Goal: Task Accomplishment & Management: Use online tool/utility

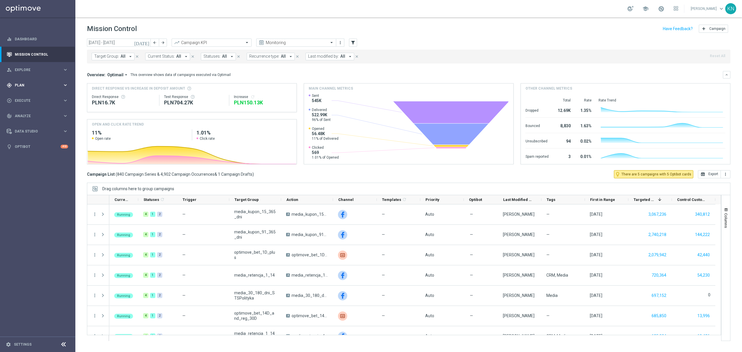
drag, startPoint x: 35, startPoint y: 85, endPoint x: 32, endPoint y: 86, distance: 3.7
click at [36, 85] on span "Plan" at bounding box center [39, 84] width 48 height 3
click at [32, 96] on link "Target Groups" at bounding box center [37, 97] width 45 height 5
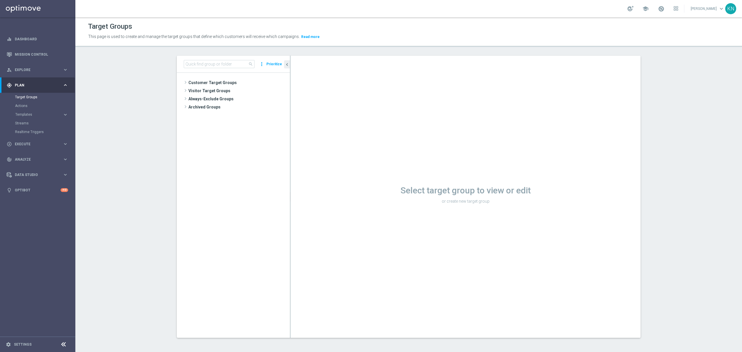
drag, startPoint x: 220, startPoint y: 80, endPoint x: 213, endPoint y: 99, distance: 20.2
click at [220, 80] on span "Customer Target Groups" at bounding box center [238, 83] width 101 height 8
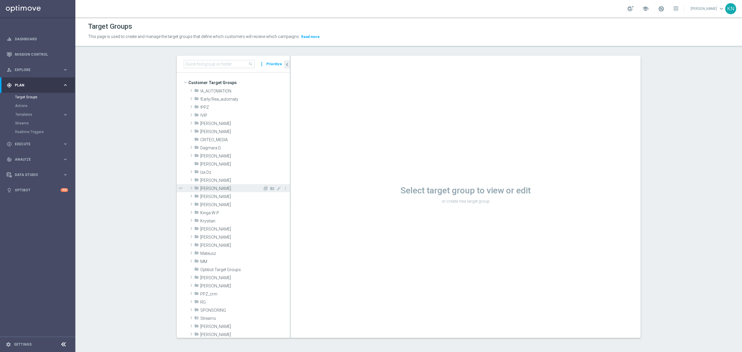
click at [217, 187] on span "[PERSON_NAME]" at bounding box center [231, 188] width 62 height 5
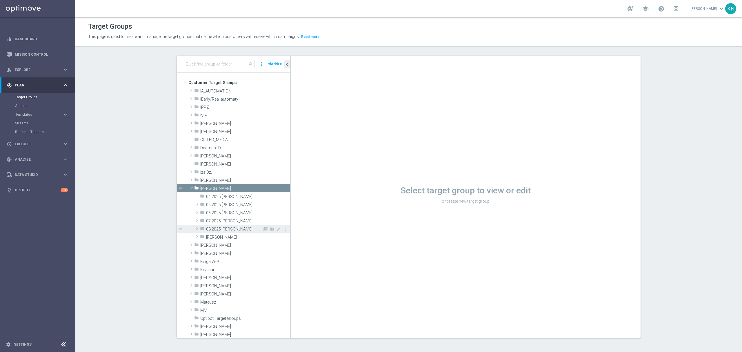
click at [222, 229] on span "08.2025 [PERSON_NAME]" at bounding box center [234, 229] width 56 height 5
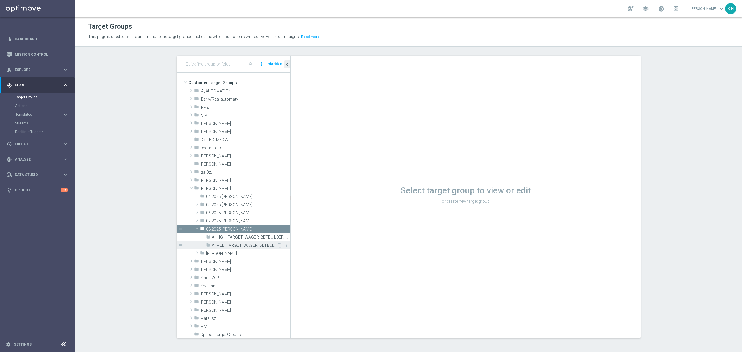
click at [238, 244] on span "A_MED_TARGET_WAGER_BETBUILDER_190825_SMS" at bounding box center [244, 245] width 65 height 5
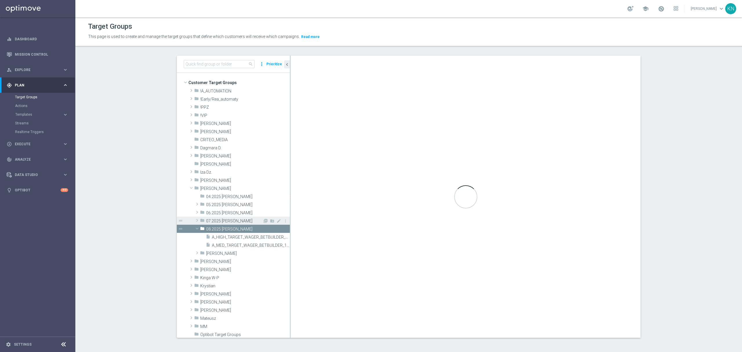
click at [222, 224] on div "folder 07.2025 [PERSON_NAME]" at bounding box center [231, 220] width 63 height 8
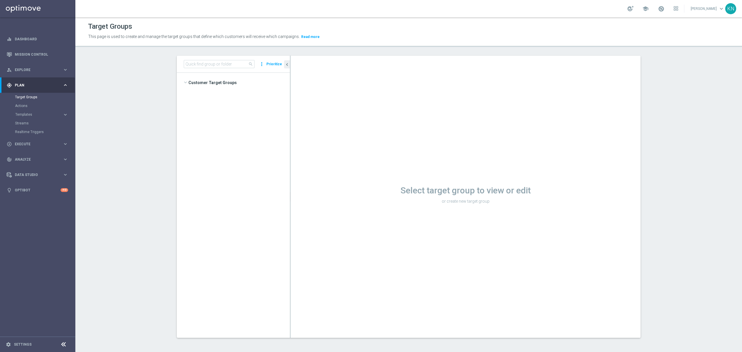
scroll to position [436, 0]
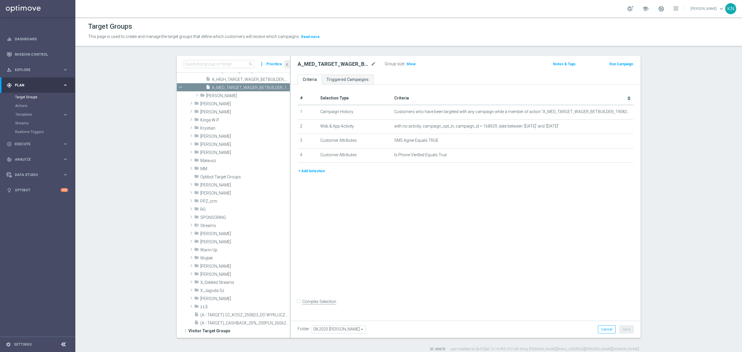
scroll to position [232, 0]
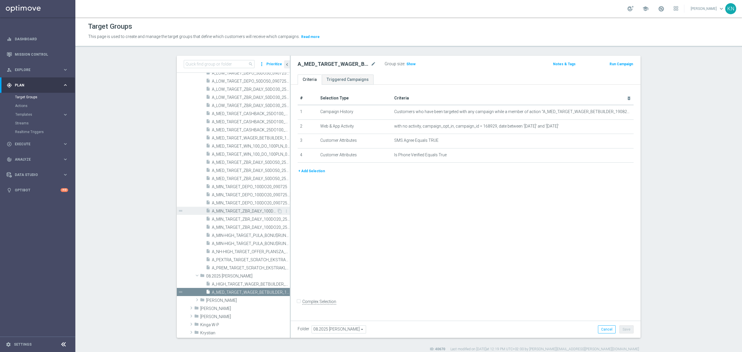
click at [235, 210] on span "A_MIN_TARGET_ZBR_DAILY_100DO20_250725" at bounding box center [244, 211] width 65 height 5
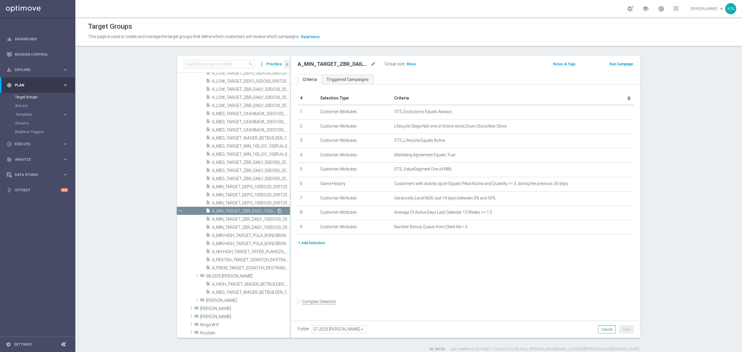
click at [277, 211] on icon "content_copy" at bounding box center [279, 211] width 5 height 5
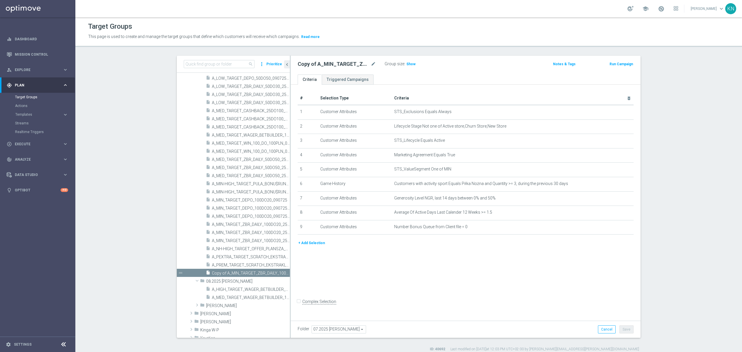
scroll to position [267, 0]
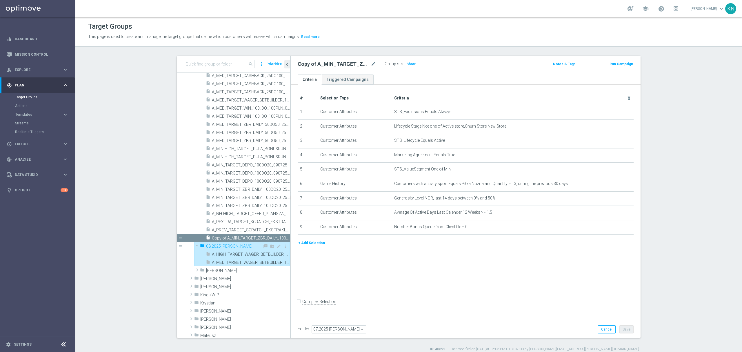
type input "08.2025 [PERSON_NAME]"
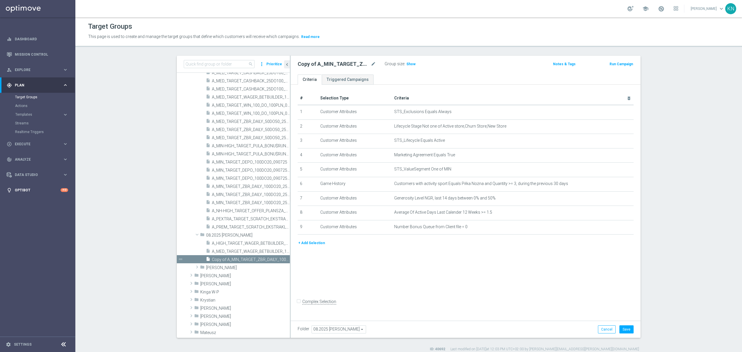
scroll to position [289, 0]
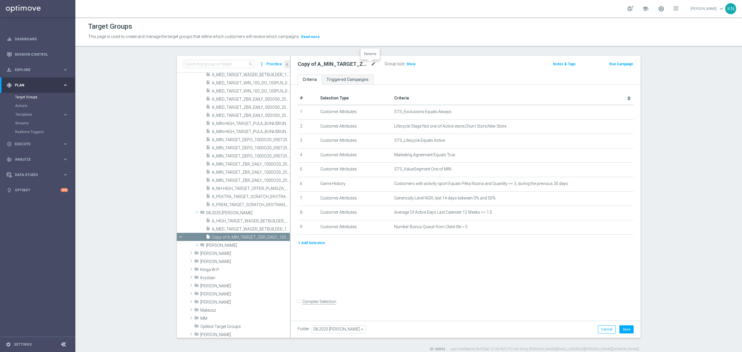
click at [371, 65] on icon "mode_edit" at bounding box center [373, 64] width 5 height 7
type input "A_MIN_TARGET_WAGER_DO_25_220825"
click at [389, 78] on ul "Criteria Triggered Campaigns" at bounding box center [466, 79] width 350 height 10
click at [503, 274] on div "# Selection Type Criteria delete_forever 1 Customer Attributes STS_Exclusions E…" at bounding box center [466, 201] width 350 height 233
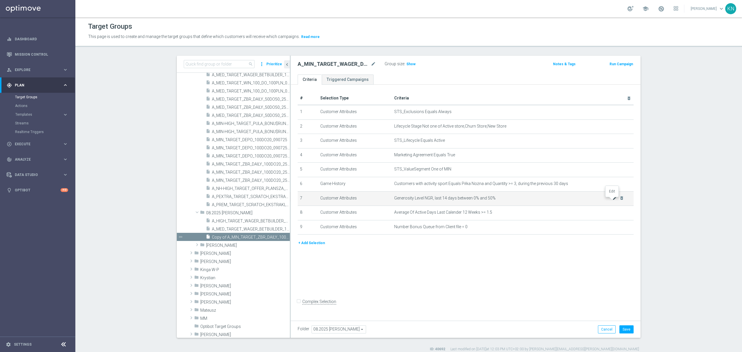
click at [612, 200] on icon "mode_edit" at bounding box center [614, 198] width 5 height 5
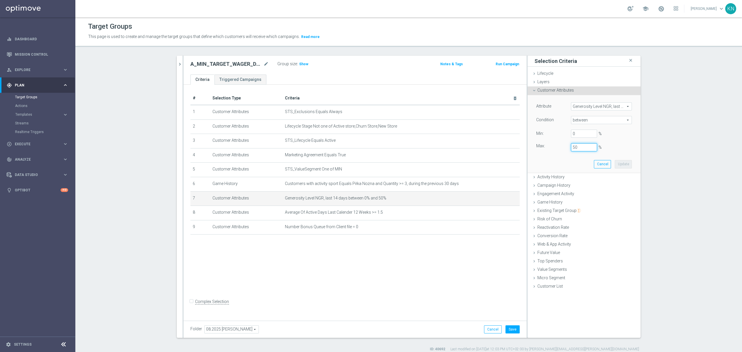
drag, startPoint x: 577, startPoint y: 145, endPoint x: 562, endPoint y: 146, distance: 14.5
click at [562, 146] on div "Max: 50 %" at bounding box center [584, 147] width 104 height 8
click at [547, 163] on div "Attribute Generosity Level NGR, last 14 days Generosity Level NGR, last 14 days…" at bounding box center [584, 133] width 104 height 77
click at [617, 164] on button "Update" at bounding box center [622, 164] width 17 height 8
type input "0.2"
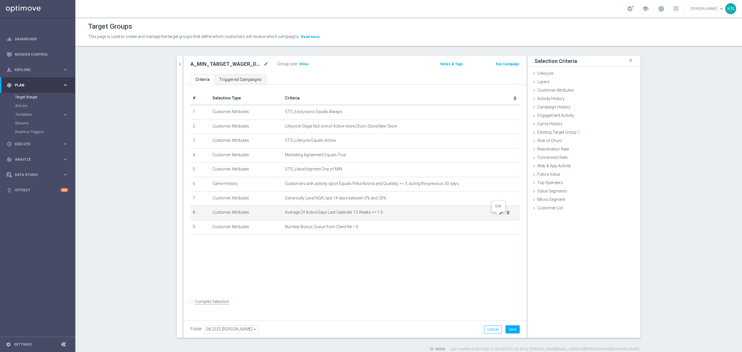
click at [499, 215] on icon "mode_edit" at bounding box center [501, 212] width 5 height 5
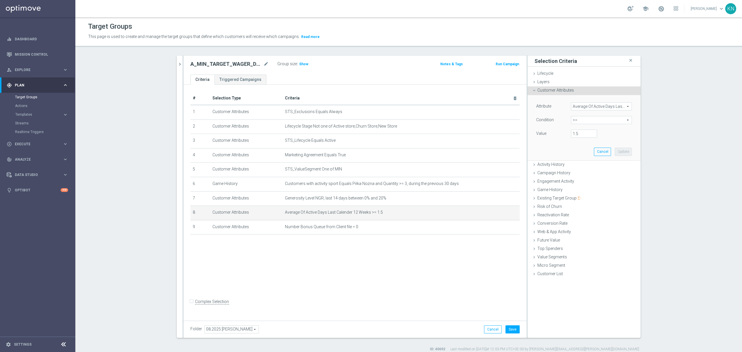
click at [580, 107] on span "Average Of Active Days Last Calender 12 Weeks" at bounding box center [601, 107] width 60 height 8
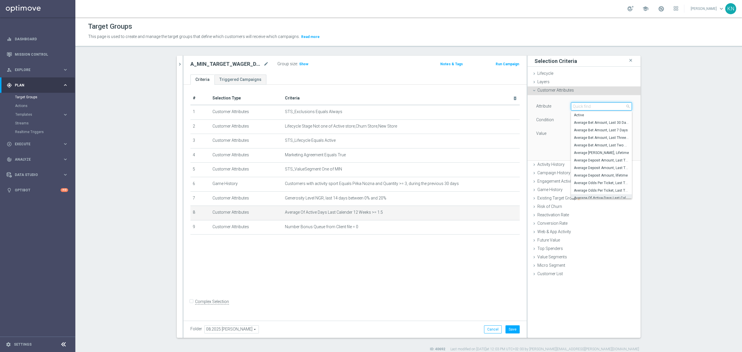
click at [581, 107] on input "search" at bounding box center [601, 106] width 61 height 8
type input "Total"
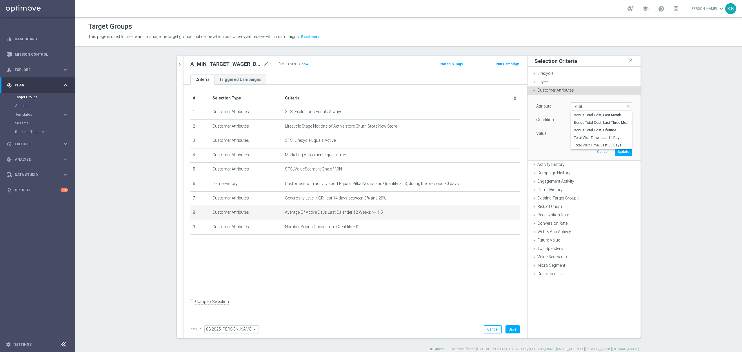
click at [378, 269] on div "# Selection Type Criteria delete_forever 1 Customer Attributes STS_Exclusions E…" at bounding box center [354, 201] width 343 height 233
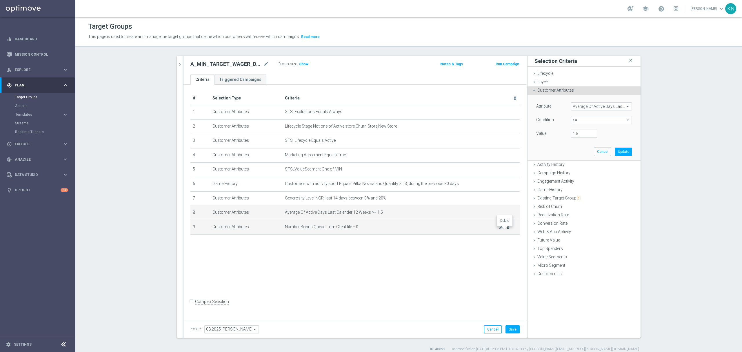
click at [506, 229] on icon "delete_forever" at bounding box center [508, 227] width 5 height 5
click at [506, 215] on icon "delete_forever" at bounding box center [508, 212] width 5 height 5
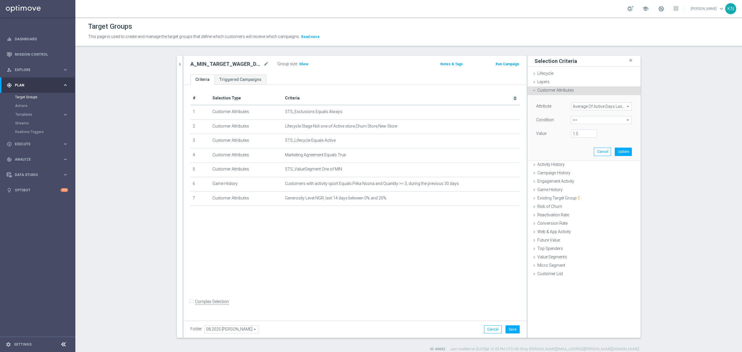
click at [425, 231] on div "# Selection Type Criteria delete_forever 1 Customer Attributes STS_Exclusions E…" at bounding box center [354, 201] width 343 height 233
click at [506, 200] on icon "delete_forever" at bounding box center [508, 198] width 5 height 5
click at [356, 108] on td "STS_Exclusions Equals Always mode_edit delete_forever" at bounding box center [400, 112] width 237 height 14
click at [357, 127] on span "Lifecycle Stage Not one of Active store,Churn Store,New Store" at bounding box center [392, 126] width 214 height 5
click at [334, 143] on span "STS_Lifecycle Equals Active" at bounding box center [392, 140] width 214 height 5
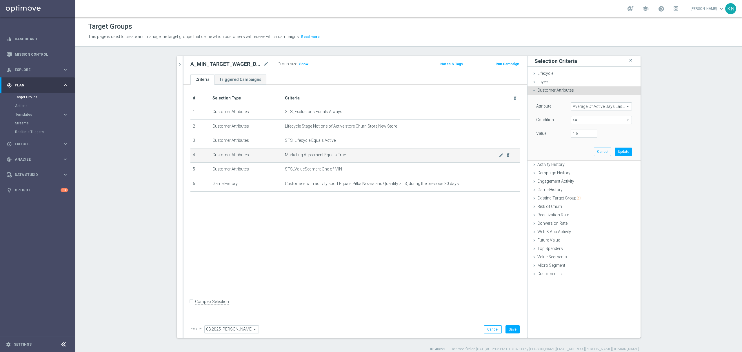
click at [348, 153] on td "Marketing Agreement Equals True mode_edit delete_forever" at bounding box center [400, 155] width 237 height 14
click at [560, 163] on span "Activity History" at bounding box center [550, 164] width 27 height 5
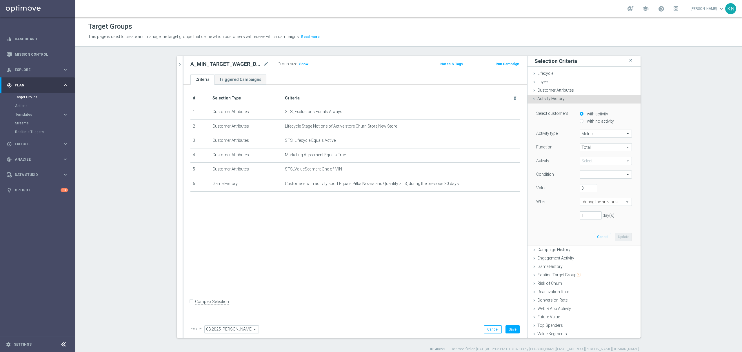
click at [596, 132] on span "Metric" at bounding box center [606, 134] width 52 height 8
click at [595, 147] on span "Total" at bounding box center [606, 147] width 52 height 8
click at [583, 162] on span at bounding box center [606, 161] width 52 height 8
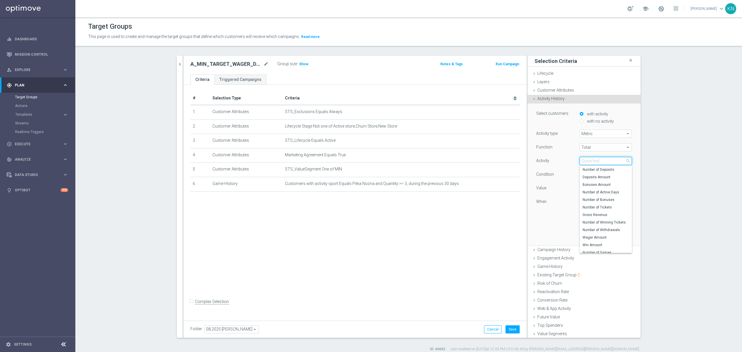
click at [583, 162] on input "search" at bounding box center [605, 161] width 52 height 8
click at [588, 171] on span "Number of Deposits" at bounding box center [605, 169] width 46 height 5
type input "Number of Deposits"
click at [588, 174] on span "=" at bounding box center [606, 175] width 52 height 8
click at [586, 208] on span ">=" at bounding box center [605, 205] width 46 height 5
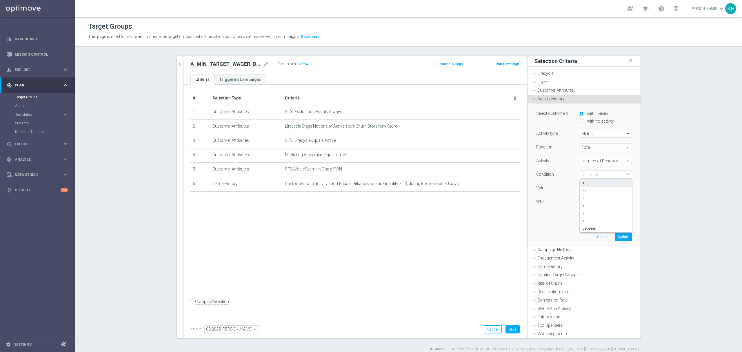
type input ">="
drag, startPoint x: 582, startPoint y: 188, endPoint x: 575, endPoint y: 188, distance: 7.0
click at [579, 188] on input "0" at bounding box center [587, 188] width 17 height 8
type input "1"
drag, startPoint x: 581, startPoint y: 216, endPoint x: 567, endPoint y: 214, distance: 14.3
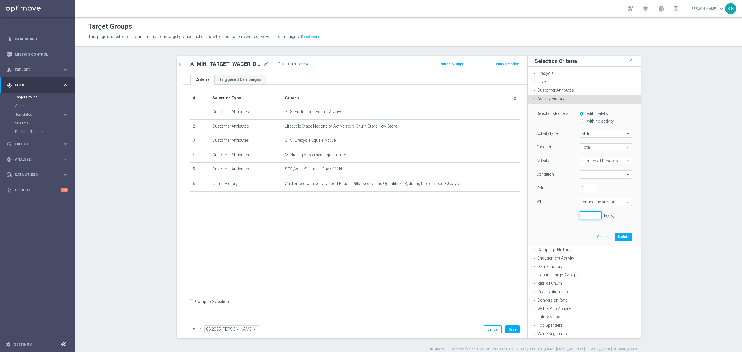
click at [567, 214] on div "1 day(s)" at bounding box center [584, 215] width 104 height 8
type input "30"
drag, startPoint x: 618, startPoint y: 238, endPoint x: 438, endPoint y: 228, distance: 180.5
click at [618, 237] on button "Update" at bounding box center [622, 237] width 17 height 8
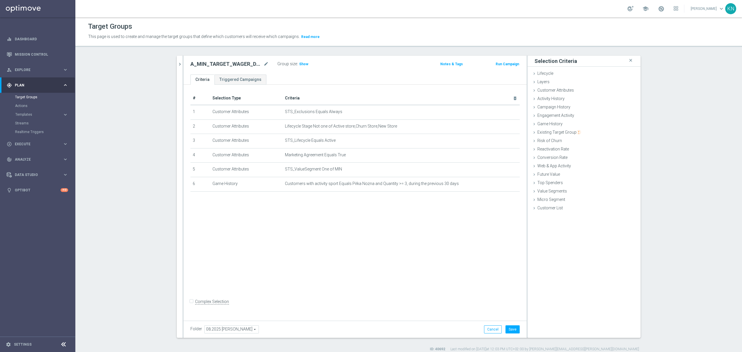
click at [369, 223] on div "# Selection Type Criteria delete_forever 1 Customer Attributes STS_Exclusions E…" at bounding box center [354, 201] width 343 height 233
click at [177, 64] on icon "chevron_right" at bounding box center [180, 64] width 6 height 6
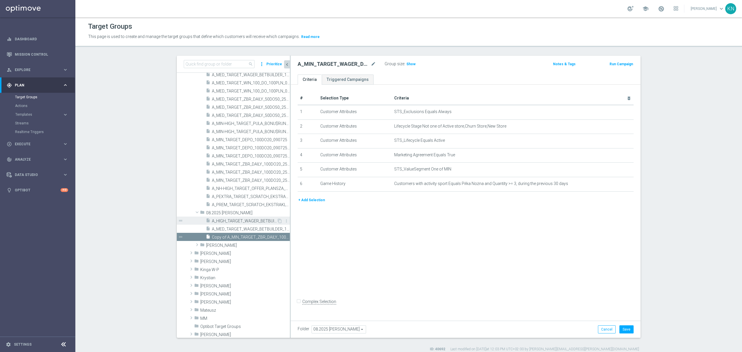
scroll to position [284, 0]
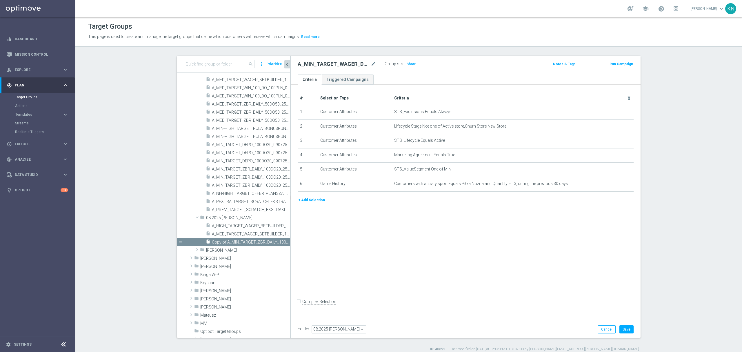
click at [309, 202] on button "+ Add Selection" at bounding box center [312, 200] width 28 height 6
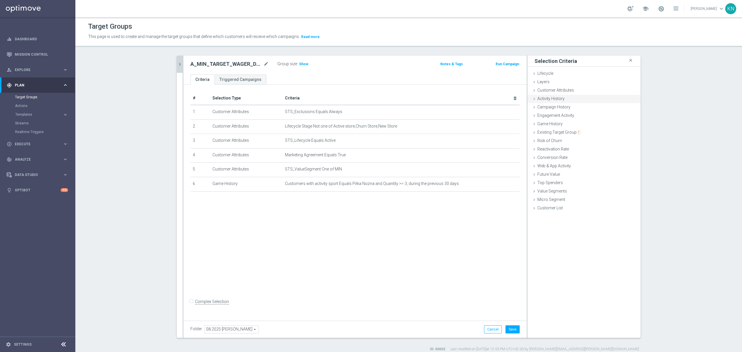
click at [554, 101] on div "Activity History done selection updated" at bounding box center [583, 99] width 113 height 9
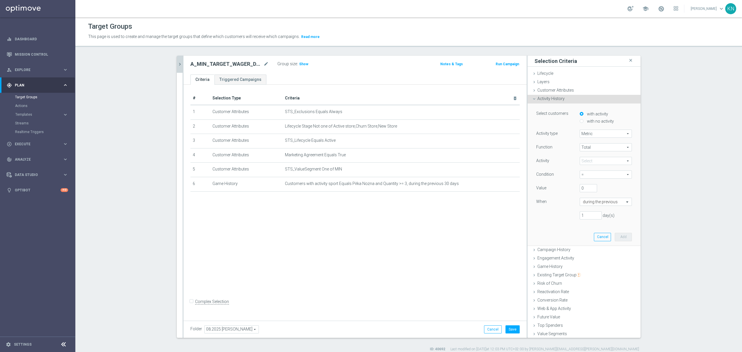
click at [587, 162] on span at bounding box center [606, 161] width 52 height 8
click at [592, 170] on span "Number of Deposits" at bounding box center [605, 169] width 46 height 5
type input "Number of Deposits"
drag, startPoint x: 577, startPoint y: 176, endPoint x: 581, endPoint y: 176, distance: 3.5
click at [580, 176] on span "=" at bounding box center [606, 175] width 52 height 8
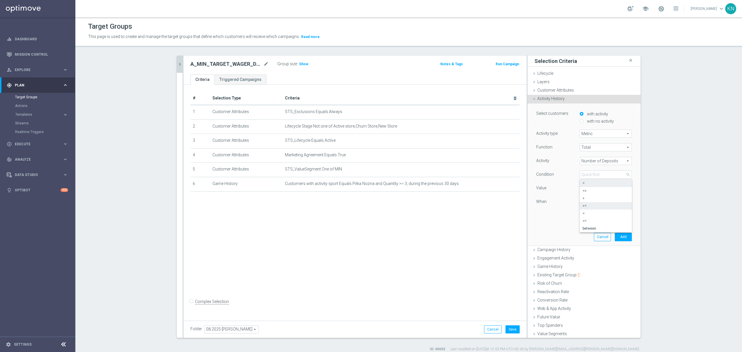
click at [585, 209] on label ">=" at bounding box center [605, 206] width 52 height 8
type input ">="
drag, startPoint x: 581, startPoint y: 189, endPoint x: 575, endPoint y: 188, distance: 6.1
click at [579, 188] on input "0" at bounding box center [587, 188] width 17 height 8
type input "1"
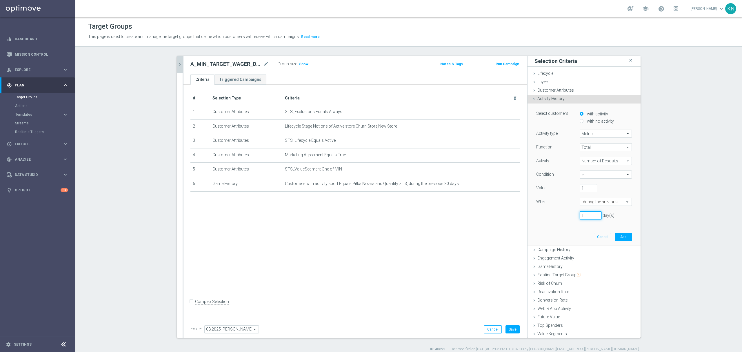
drag, startPoint x: 576, startPoint y: 215, endPoint x: 559, endPoint y: 215, distance: 16.8
click at [559, 215] on div "1 day(s)" at bounding box center [584, 215] width 104 height 8
type input "30"
click at [619, 240] on button "Add" at bounding box center [622, 237] width 17 height 8
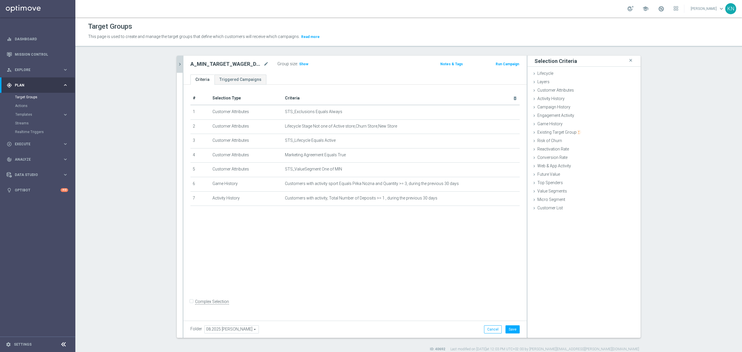
click at [436, 240] on div "# Selection Type Criteria delete_forever 1 Customer Attributes STS_Exclusions E…" at bounding box center [354, 201] width 343 height 233
click at [561, 92] on span "Customer Attributes" at bounding box center [555, 90] width 37 height 5
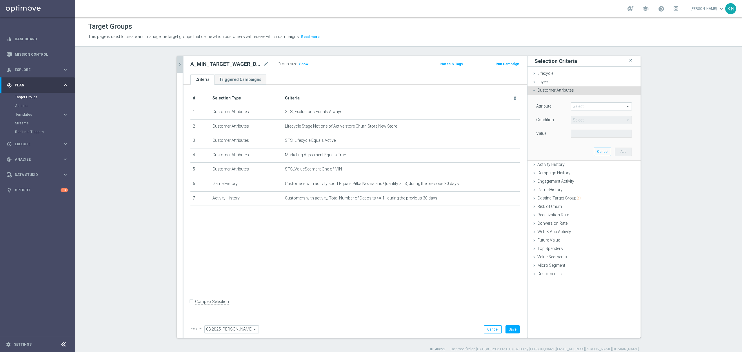
click at [573, 105] on span at bounding box center [601, 107] width 60 height 8
click at [608, 112] on label "Active" at bounding box center [601, 115] width 61 height 8
type input "Active"
type input "Equals"
click at [589, 105] on span "Active" at bounding box center [601, 107] width 60 height 8
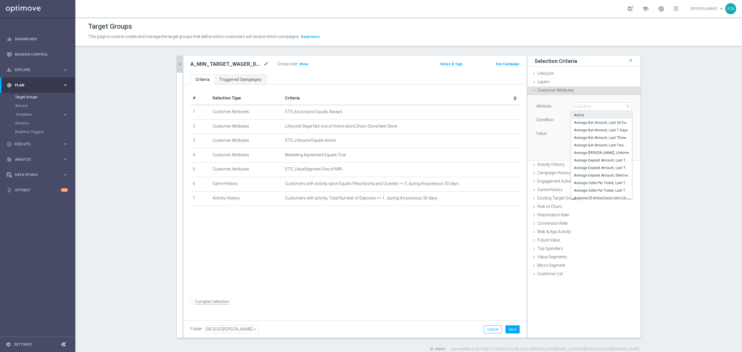
click at [532, 149] on div "Attribute Active Active arrow_drop_down search Active Average Bet Amount, Last …" at bounding box center [584, 127] width 104 height 65
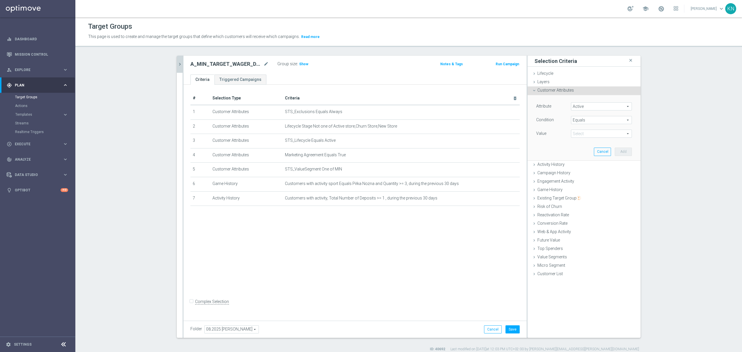
click at [588, 106] on span "Active" at bounding box center [601, 107] width 60 height 8
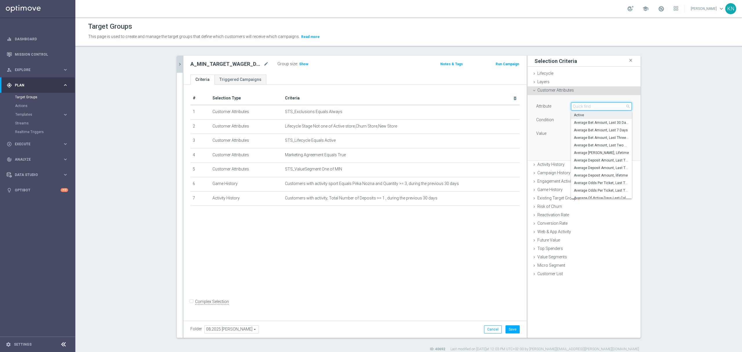
click at [586, 106] on input "search" at bounding box center [601, 106] width 61 height 8
type input "generos"
click at [620, 158] on span "Generosity Level NGR, last 14 days" at bounding box center [601, 160] width 55 height 5
type input "Generosity Level NGR, last 14 days"
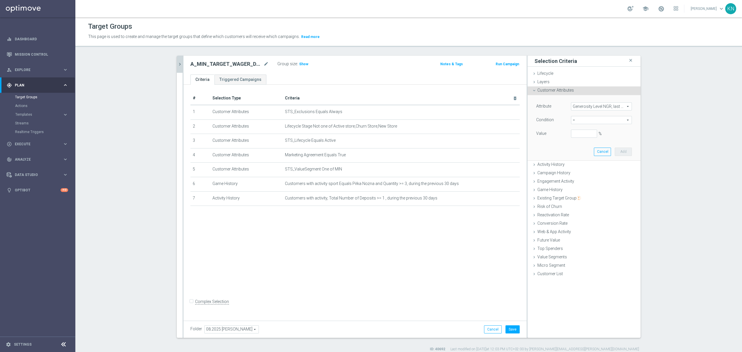
click at [582, 122] on span "=" at bounding box center [601, 120] width 60 height 8
drag, startPoint x: 578, startPoint y: 176, endPoint x: 575, endPoint y: 156, distance: 20.3
click at [579, 176] on span "between" at bounding box center [601, 174] width 55 height 5
type input "between"
click at [571, 133] on input "%" at bounding box center [584, 133] width 26 height 8
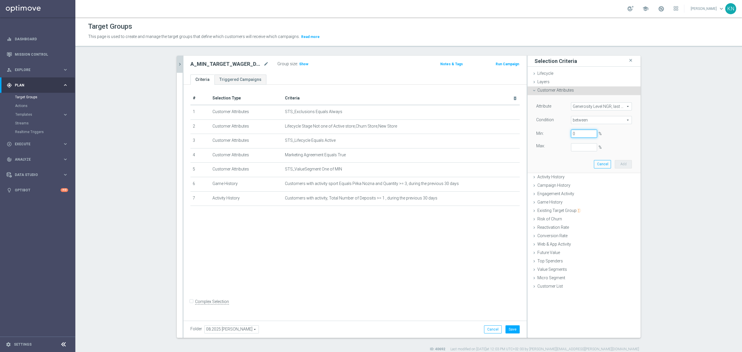
type input "0"
drag, startPoint x: 577, startPoint y: 145, endPoint x: 585, endPoint y: 147, distance: 8.7
click at [579, 144] on input "%" at bounding box center [584, 147] width 26 height 8
click at [625, 165] on button "Add" at bounding box center [622, 164] width 17 height 8
type input "0.2"
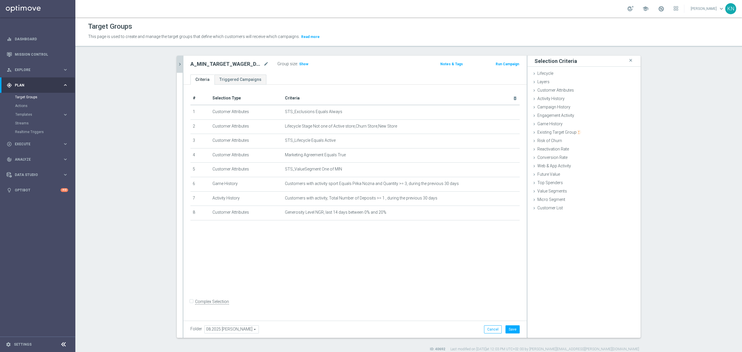
click at [371, 291] on div "# Selection Type Criteria delete_forever 1 Customer Attributes STS_Exclusions E…" at bounding box center [354, 201] width 343 height 233
click at [554, 93] on div "Customer Attributes done selection saved" at bounding box center [583, 90] width 113 height 9
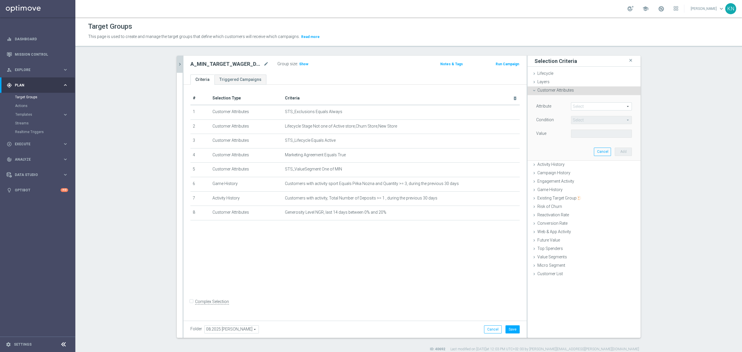
click at [579, 106] on span at bounding box center [601, 107] width 60 height 8
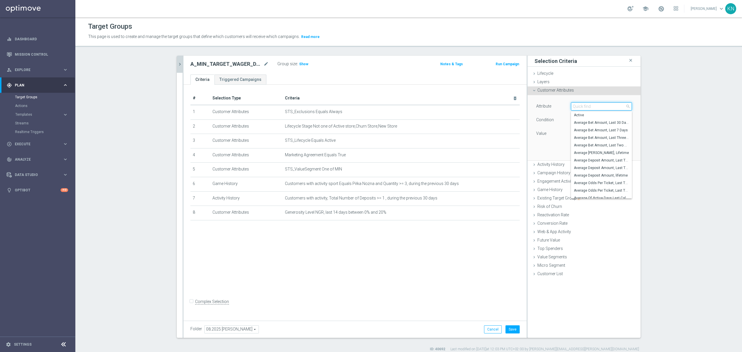
click at [579, 106] on input "search" at bounding box center [601, 106] width 61 height 8
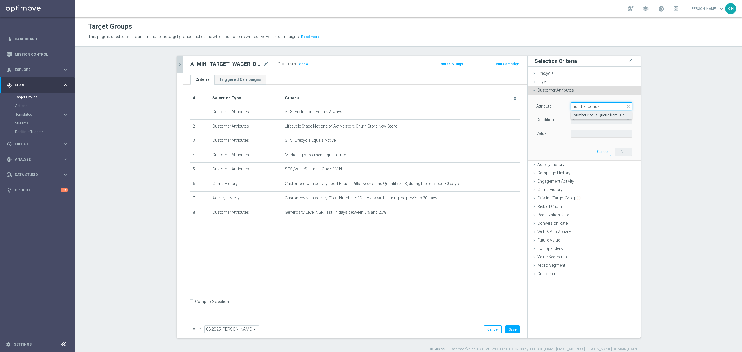
type input "number bonus"
click at [594, 118] on label "Number Bonus Queue from Client file" at bounding box center [601, 115] width 61 height 8
type input "Number Bonus Queue from Client file"
type input "="
click at [581, 134] on input "number" at bounding box center [584, 133] width 26 height 8
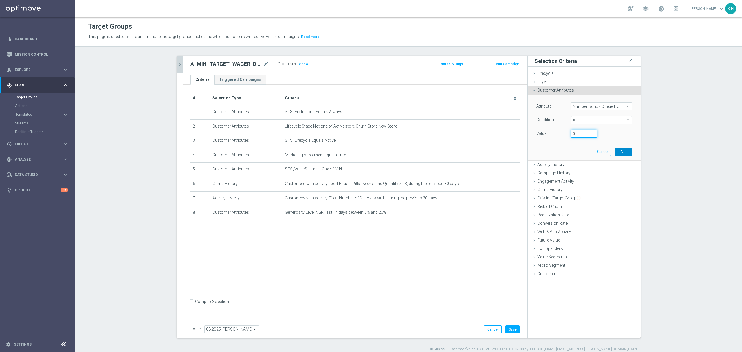
type input "0"
click at [621, 154] on button "Add" at bounding box center [622, 151] width 17 height 8
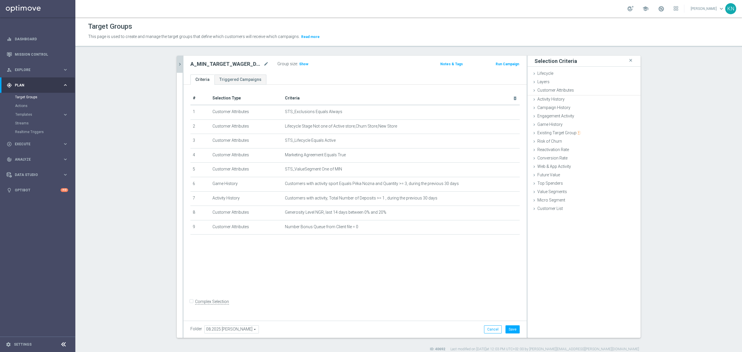
drag, startPoint x: 411, startPoint y: 271, endPoint x: 307, endPoint y: 134, distance: 171.8
click at [410, 271] on div "# Selection Type Criteria delete_forever 1 Customer Attributes STS_Exclusions E…" at bounding box center [354, 201] width 343 height 233
click at [299, 65] on span "Show" at bounding box center [303, 64] width 9 height 4
drag, startPoint x: 339, startPoint y: 185, endPoint x: 399, endPoint y: 189, distance: 60.1
click at [399, 189] on td "Customers with activity sport Equals Piłka Nożna and Quantity >= 3, during the …" at bounding box center [400, 184] width 237 height 14
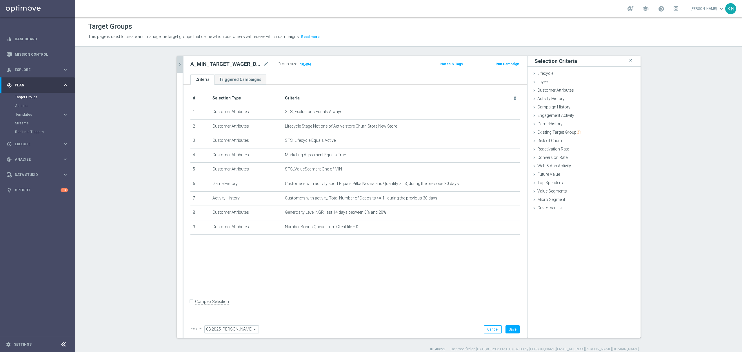
click at [370, 244] on div "+ Add Selection" at bounding box center [355, 242] width 338 height 5
click at [510, 334] on div "Folder 08.2025 [PERSON_NAME] 08.2025 [PERSON_NAME] arrow_drop_down search Cance…" at bounding box center [354, 328] width 343 height 17
click at [510, 332] on button "Save" at bounding box center [512, 329] width 14 height 8
click at [304, 293] on div "# Selection Type Criteria delete_forever 1 Customer Attributes STS_Exclusions E…" at bounding box center [354, 201] width 343 height 233
click at [177, 65] on icon "chevron_right" at bounding box center [180, 64] width 6 height 6
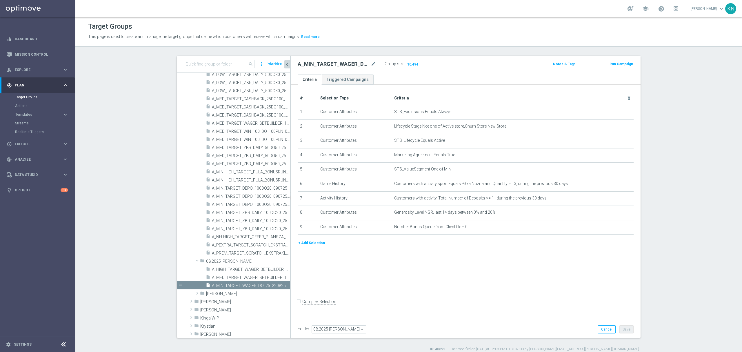
scroll to position [362, 0]
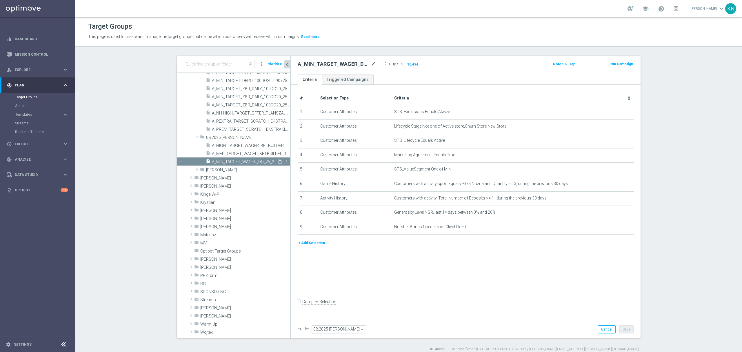
click at [277, 162] on icon "content_copy" at bounding box center [279, 161] width 5 height 5
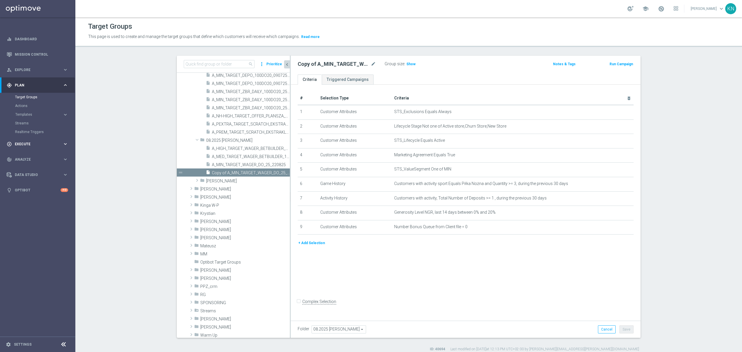
scroll to position [297, 0]
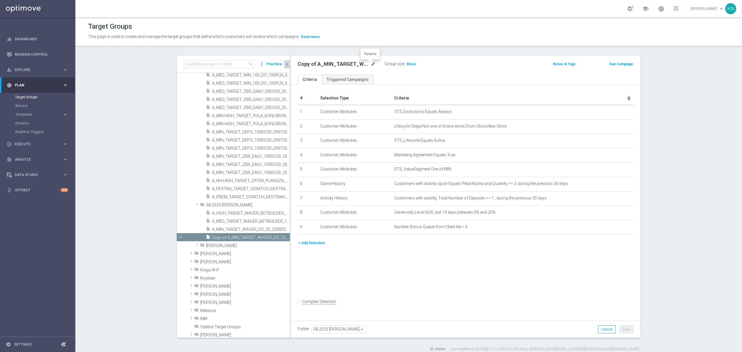
click at [371, 63] on icon "mode_edit" at bounding box center [373, 64] width 5 height 7
type input "A_LOW_TARGET_WAGER_DO_50_220825"
click at [506, 75] on ul "Criteria Triggered Campaigns" at bounding box center [466, 79] width 350 height 10
drag, startPoint x: 610, startPoint y: 169, endPoint x: 611, endPoint y: 173, distance: 3.8
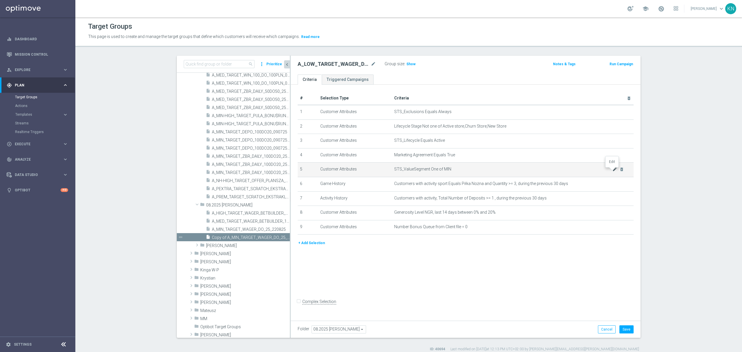
click at [612, 169] on div at bounding box center [612, 168] width 6 height 3
click at [612, 172] on icon "mode_edit" at bounding box center [614, 169] width 5 height 5
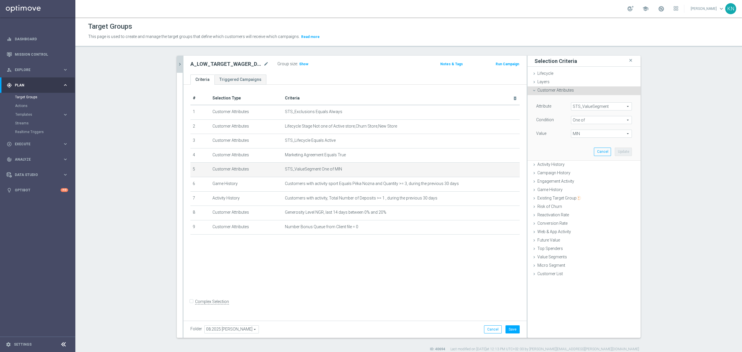
click at [592, 135] on span "MIN" at bounding box center [601, 134] width 60 height 8
click at [575, 179] on input "MIN" at bounding box center [577, 180] width 4 height 4
checkbox input "false"
type input "Select"
click at [579, 165] on label "LOW" at bounding box center [605, 165] width 53 height 8
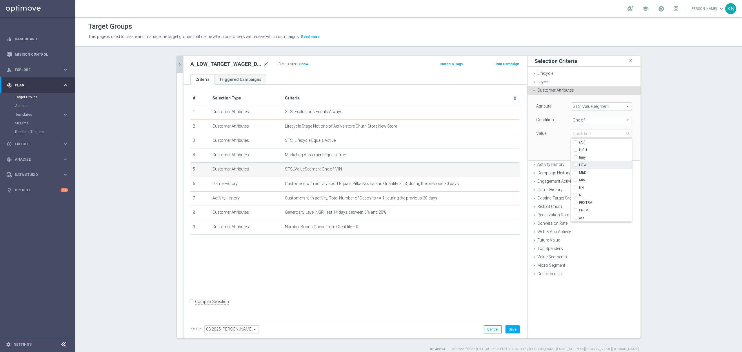
click at [575, 165] on input "LOW" at bounding box center [577, 165] width 4 height 4
checkbox input "true"
type input "LOW"
click at [557, 152] on div "Attribute STS_ValueSegment STS_ValueSegment arrow_drop_down search Condition On…" at bounding box center [584, 127] width 104 height 65
click at [620, 152] on button "Update" at bounding box center [622, 151] width 17 height 8
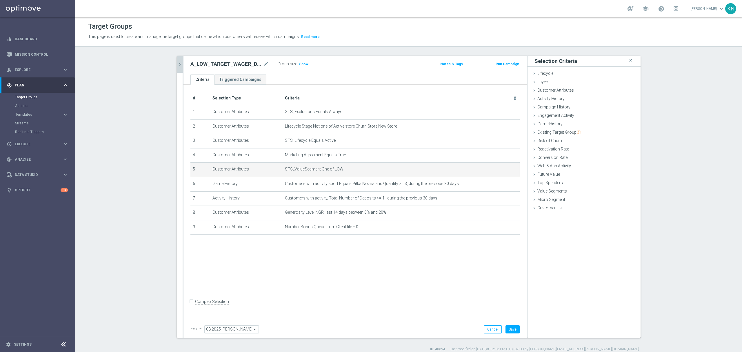
click at [344, 259] on div "# Selection Type Criteria delete_forever 1 Customer Attributes STS_Exclusions E…" at bounding box center [354, 201] width 343 height 233
drag, startPoint x: 499, startPoint y: 185, endPoint x: 587, endPoint y: 204, distance: 90.3
click at [0, 0] on icon "mode_edit" at bounding box center [0, 0] width 0 height 0
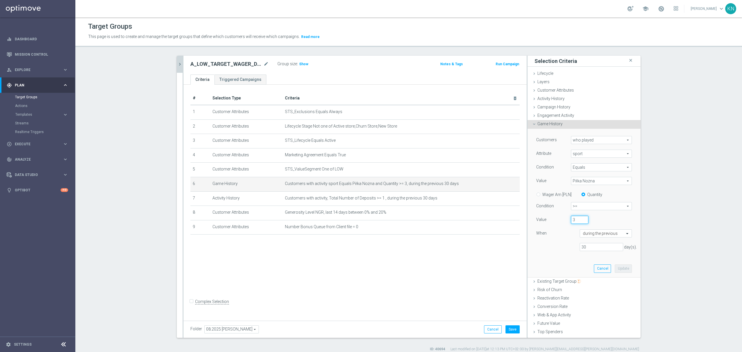
drag, startPoint x: 574, startPoint y: 220, endPoint x: 565, endPoint y: 221, distance: 8.1
click at [566, 221] on div "3" at bounding box center [579, 220] width 26 height 8
type input "5"
click at [614, 269] on button "Update" at bounding box center [622, 268] width 17 height 8
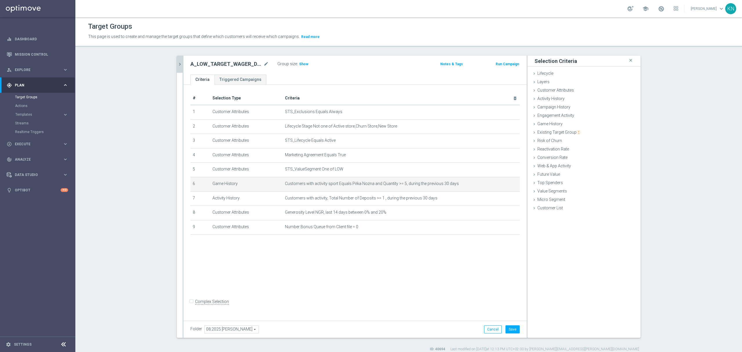
drag, startPoint x: 387, startPoint y: 261, endPoint x: 373, endPoint y: 264, distance: 14.1
click at [386, 261] on div "# Selection Type Criteria delete_forever 1 Customer Attributes STS_Exclusions E…" at bounding box center [354, 201] width 343 height 233
click at [499, 200] on icon "mode_edit" at bounding box center [501, 198] width 5 height 5
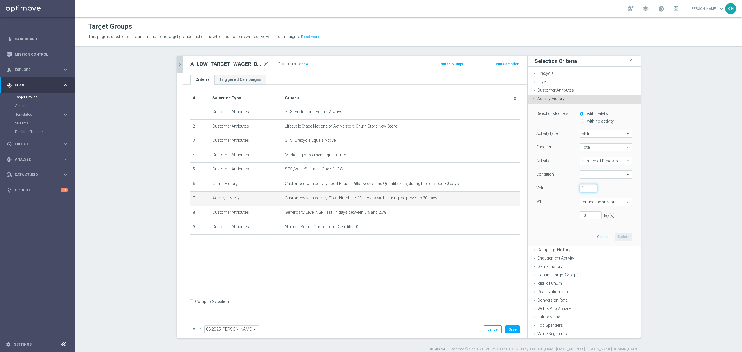
click at [569, 185] on div "Value 1" at bounding box center [584, 188] width 104 height 9
type input "3"
click at [614, 236] on button "Update" at bounding box center [622, 237] width 17 height 8
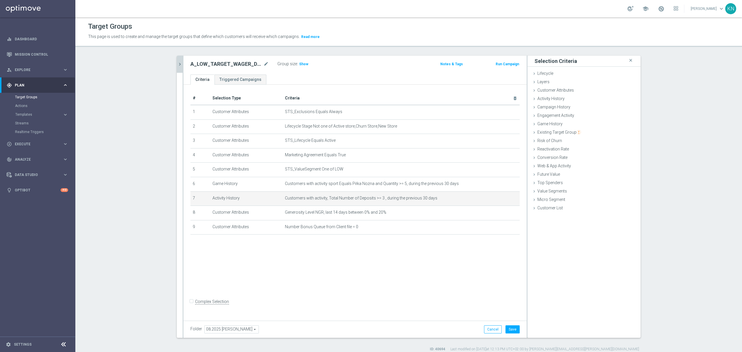
click at [298, 264] on div "# Selection Type Criteria delete_forever 1 Customer Attributes STS_Exclusions E…" at bounding box center [354, 201] width 343 height 233
click at [342, 261] on div "# Selection Type Criteria delete_forever 1 Customer Attributes STS_Exclusions E…" at bounding box center [354, 201] width 343 height 233
click at [387, 296] on div "# Selection Type Criteria delete_forever 1 Customer Attributes STS_Exclusions E…" at bounding box center [354, 201] width 343 height 233
click at [179, 63] on icon "chevron_right" at bounding box center [180, 64] width 6 height 6
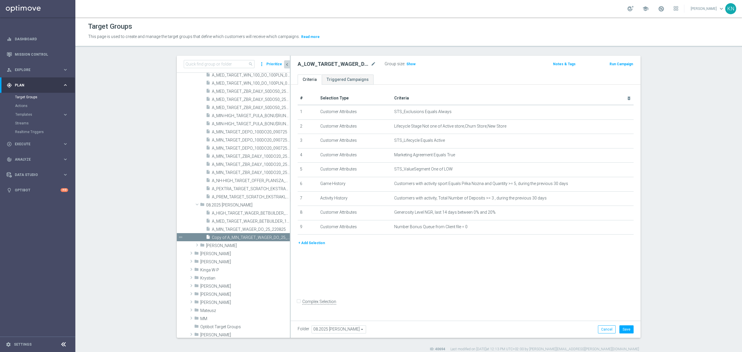
click at [310, 246] on button "+ Add Selection" at bounding box center [312, 243] width 28 height 6
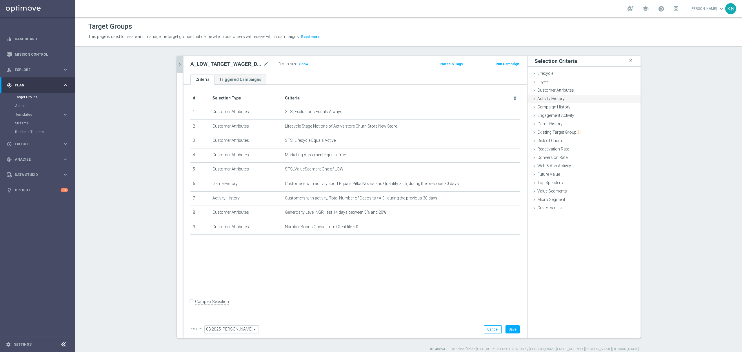
click at [555, 100] on span "Activity History" at bounding box center [550, 98] width 27 height 5
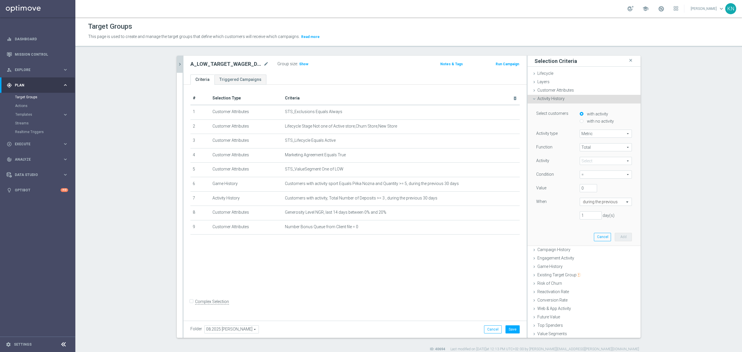
click at [588, 161] on span at bounding box center [606, 161] width 52 height 8
click at [588, 161] on input "search" at bounding box center [605, 161] width 52 height 8
type input "wager"
click at [597, 171] on span "Wager Amount" at bounding box center [605, 169] width 46 height 5
type input "Wager Amount"
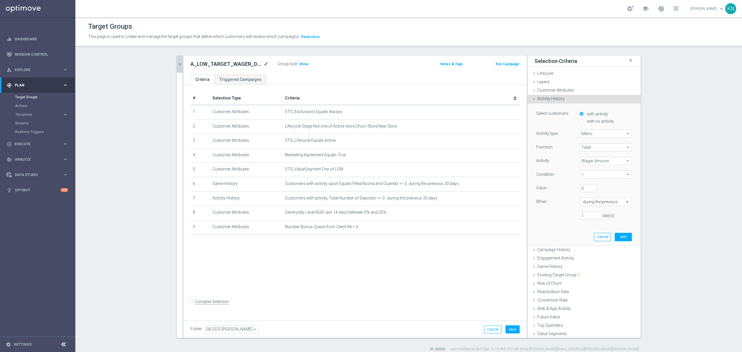
click at [583, 176] on span "=" at bounding box center [606, 175] width 52 height 8
click at [589, 222] on span "<=" at bounding box center [605, 220] width 46 height 5
type input "<="
drag, startPoint x: 580, startPoint y: 188, endPoint x: 566, endPoint y: 187, distance: 13.9
click at [566, 187] on div "Value 0" at bounding box center [584, 188] width 104 height 9
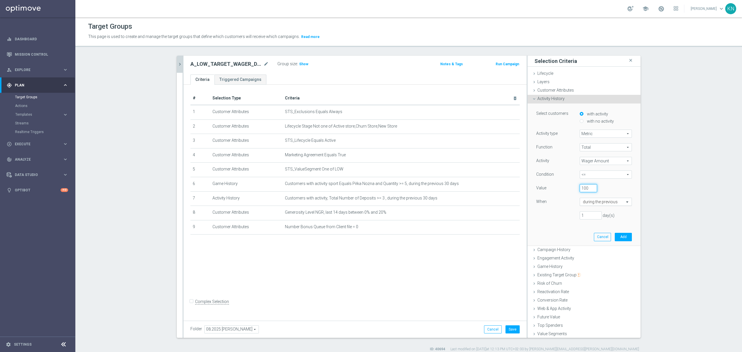
type input "100"
click at [610, 200] on div at bounding box center [606, 201] width 52 height 5
click at [601, 225] on label "last calendar week" at bounding box center [596, 223] width 27 height 5
click at [618, 231] on button "Add" at bounding box center [622, 229] width 17 height 8
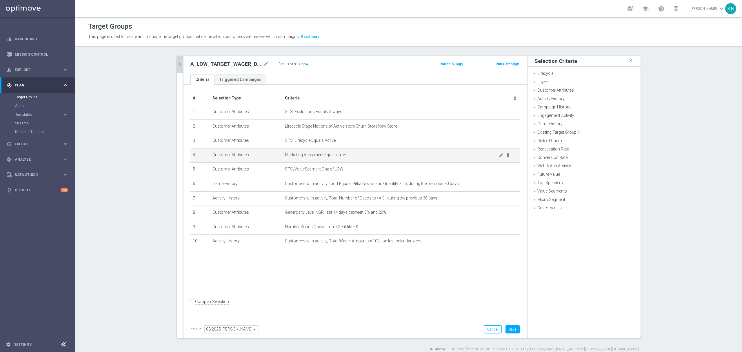
drag, startPoint x: 417, startPoint y: 290, endPoint x: 359, endPoint y: 149, distance: 152.3
click at [416, 290] on div "# Selection Type Criteria delete_forever 1 Customer Attributes STS_Exclusions E…" at bounding box center [354, 201] width 343 height 233
click at [299, 62] on span "Show" at bounding box center [303, 64] width 9 height 4
click at [510, 327] on button "Save" at bounding box center [512, 329] width 14 height 8
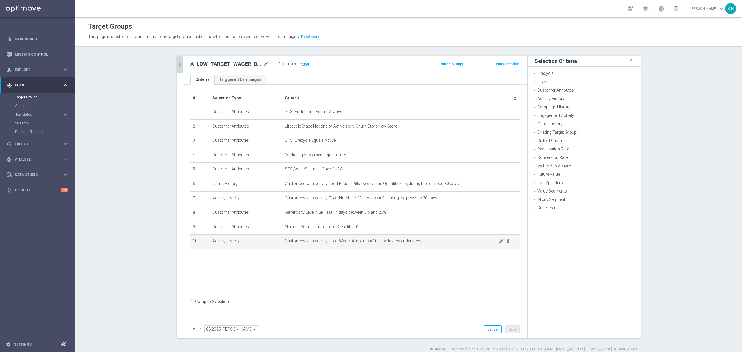
drag, startPoint x: 290, startPoint y: 293, endPoint x: 233, endPoint y: 243, distance: 75.7
click at [291, 293] on div "# Selection Type Criteria delete_forever 1 Customer Attributes STS_Exclusions E…" at bounding box center [354, 201] width 343 height 233
click at [28, 69] on span "Explore" at bounding box center [39, 69] width 48 height 3
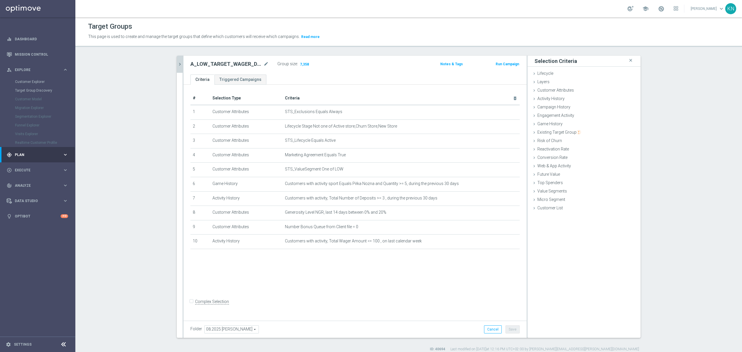
click at [23, 151] on div "gps_fixed Plan keyboard_arrow_right" at bounding box center [37, 154] width 75 height 15
click at [30, 141] on div "play_circle_outline Execute" at bounding box center [35, 143] width 56 height 5
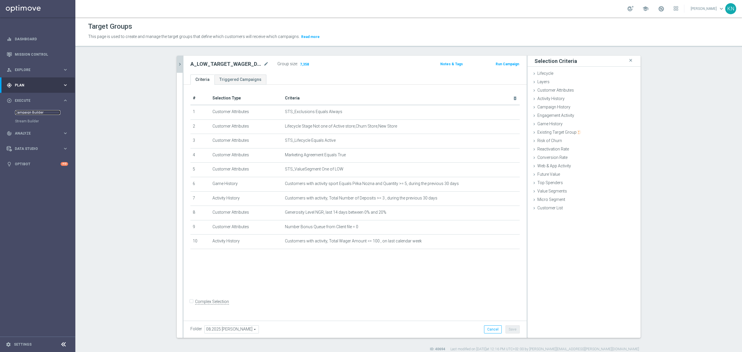
click at [28, 114] on link "Campaign Builder" at bounding box center [37, 112] width 45 height 5
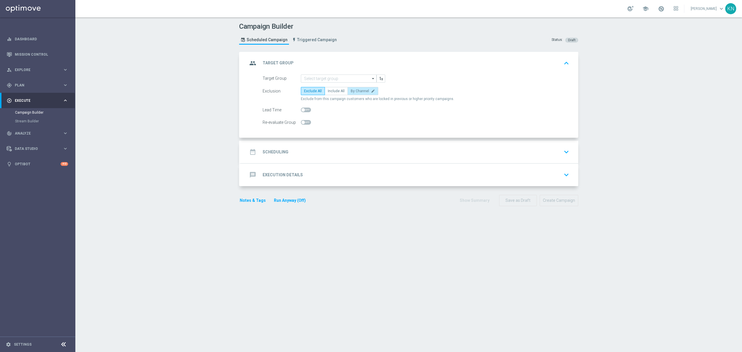
click at [355, 92] on span "By Channel" at bounding box center [360, 91] width 18 height 4
click at [354, 92] on input "By Channel edit" at bounding box center [353, 92] width 4 height 4
radio input "true"
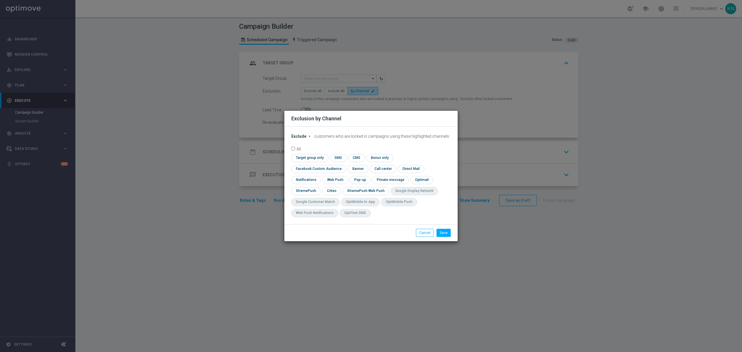
click at [298, 138] on span "Exclude" at bounding box center [298, 136] width 15 height 5
click at [0, 0] on span "Include" at bounding box center [0, 0] width 0 height 0
click at [311, 162] on input "checkbox" at bounding box center [308, 158] width 35 height 8
checkbox input "true"
click at [309, 169] on input "checkbox" at bounding box center [317, 169] width 52 height 8
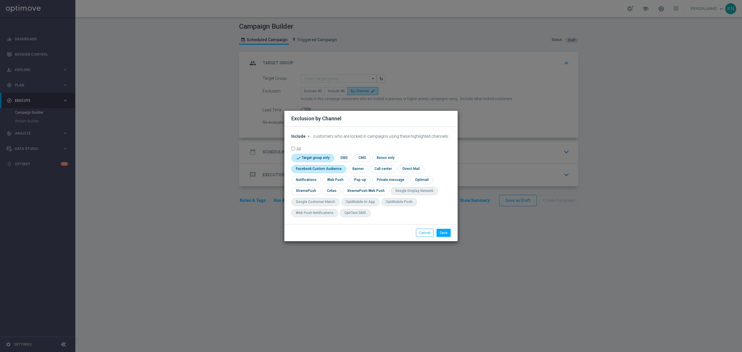
checkbox input "true"
drag, startPoint x: 331, startPoint y: 189, endPoint x: 335, endPoint y: 197, distance: 9.1
click at [331, 189] on input "checkbox" at bounding box center [331, 191] width 18 height 8
checkbox input "true"
click at [447, 234] on button "Save" at bounding box center [443, 233] width 14 height 8
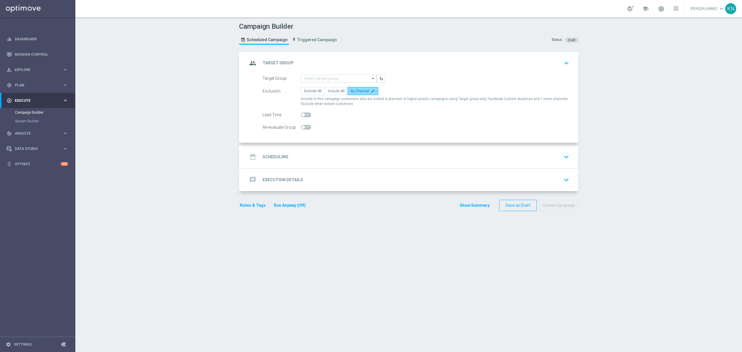
click at [364, 90] on label "By Channel edit" at bounding box center [362, 91] width 31 height 8
click at [354, 90] on input "By Channel edit" at bounding box center [353, 92] width 4 height 4
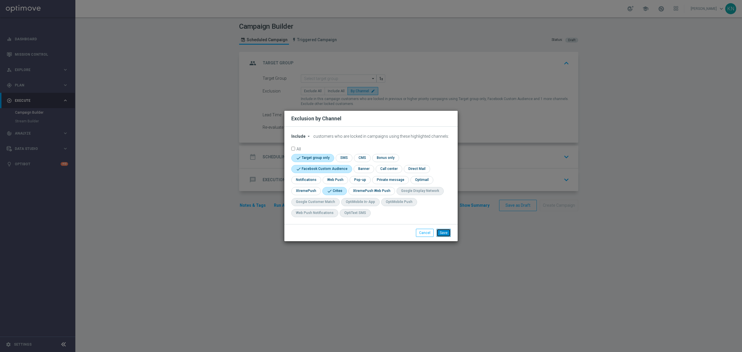
drag, startPoint x: 450, startPoint y: 233, endPoint x: 446, endPoint y: 234, distance: 4.5
click at [448, 233] on button "Save" at bounding box center [443, 233] width 14 height 8
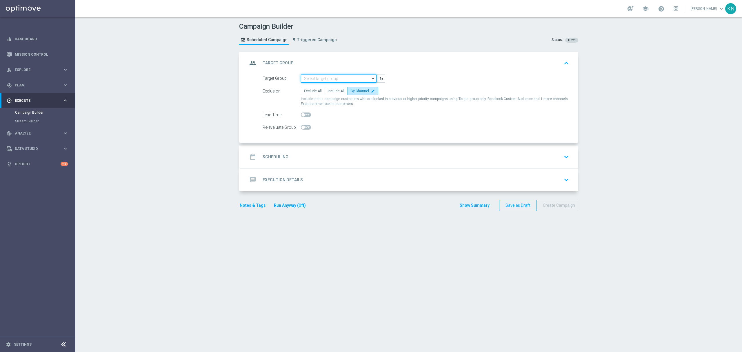
click at [321, 78] on input at bounding box center [339, 78] width 76 height 8
paste input "A_MIN_TARGET_WAGER_DO_25_220825"
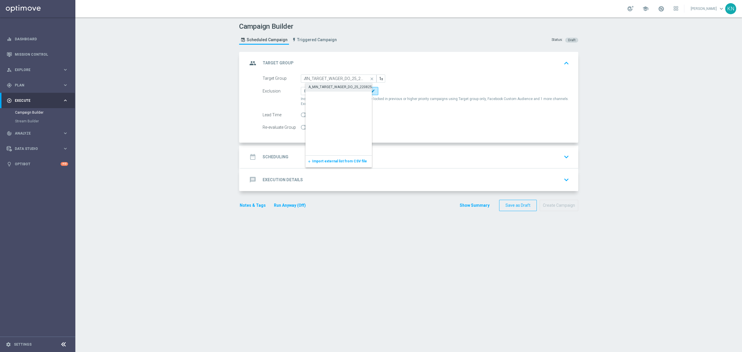
click at [336, 85] on div "A_MIN_TARGET_WAGER_DO_25_220825" at bounding box center [339, 86] width 63 height 5
type input "A_MIN_TARGET_WAGER_DO_25_220825"
click at [400, 160] on div "date_range Scheduling keyboard_arrow_down" at bounding box center [409, 156] width 324 height 11
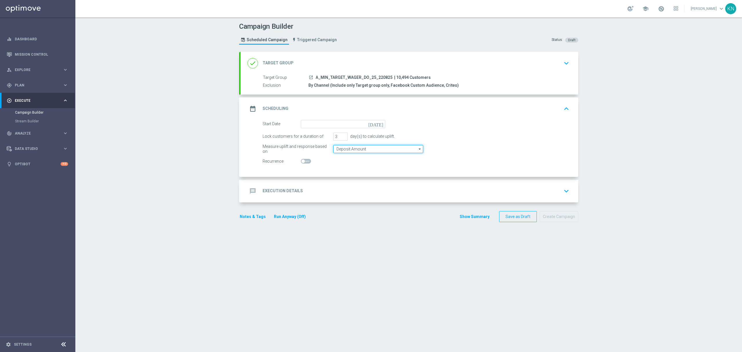
click at [348, 151] on input "Deposit Amount" at bounding box center [378, 149] width 90 height 8
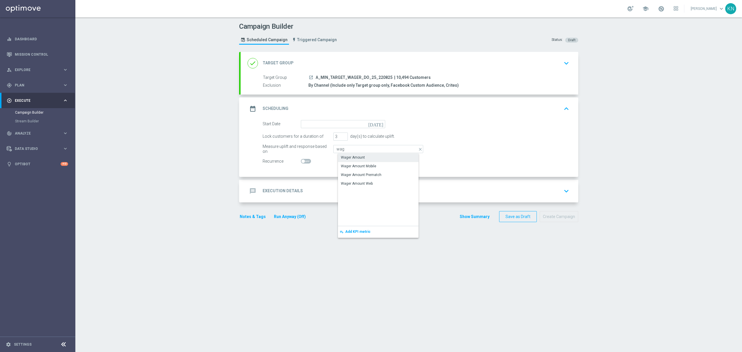
click at [356, 159] on div "Wager Amount" at bounding box center [353, 157] width 24 height 5
type input "Wager Amount"
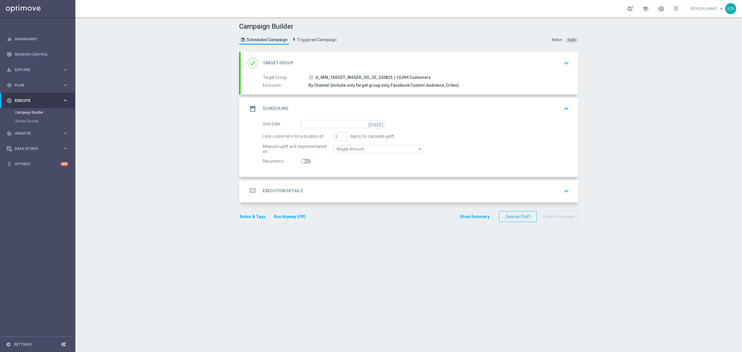
click at [363, 128] on form "Start Date [DATE] Lock customers for a duration of 3 day(s) to calculate uplift…" at bounding box center [415, 142] width 307 height 45
click at [363, 124] on input at bounding box center [343, 124] width 84 height 8
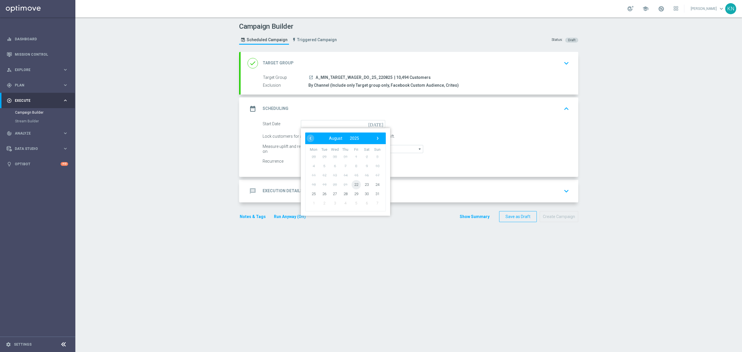
click at [352, 183] on span "22" at bounding box center [355, 184] width 9 height 9
type input "[DATE]"
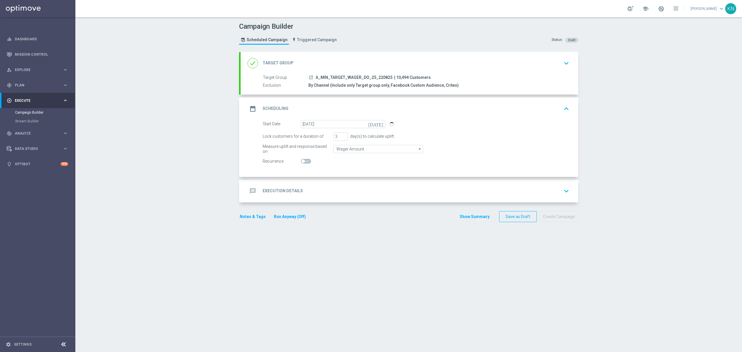
click at [352, 184] on div "message Execution Details keyboard_arrow_down" at bounding box center [409, 191] width 338 height 23
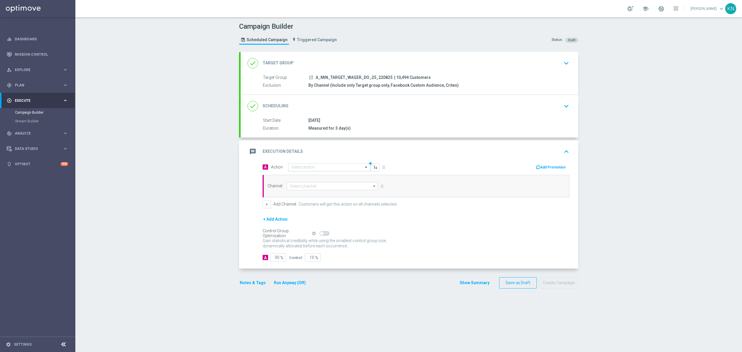
click at [309, 166] on input "text" at bounding box center [323, 167] width 65 height 5
click at [311, 247] on span "Create new action" at bounding box center [311, 246] width 30 height 4
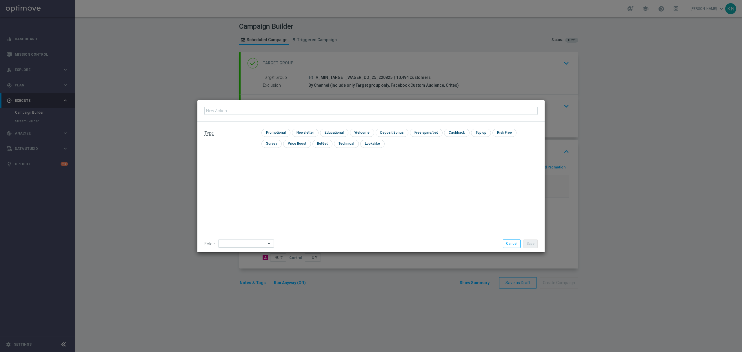
click at [251, 110] on input "text" at bounding box center [370, 111] width 333 height 8
type input "A_MIN_TARGET_WAGER_DO_25_220825"
click at [278, 131] on input "checkbox" at bounding box center [275, 133] width 28 height 8
checkbox input "true"
drag, startPoint x: 530, startPoint y: 244, endPoint x: 521, endPoint y: 236, distance: 11.9
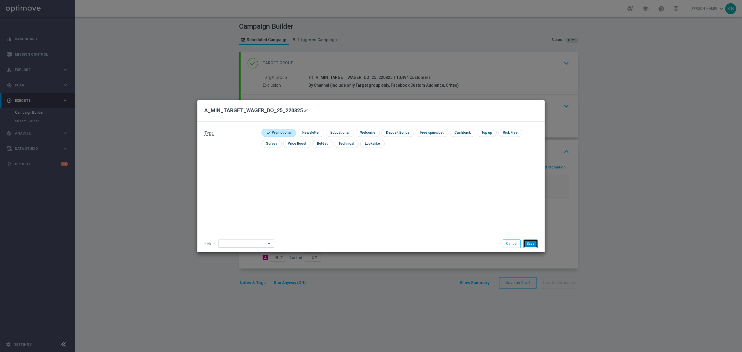
click at [530, 244] on button "Save" at bounding box center [530, 243] width 14 height 8
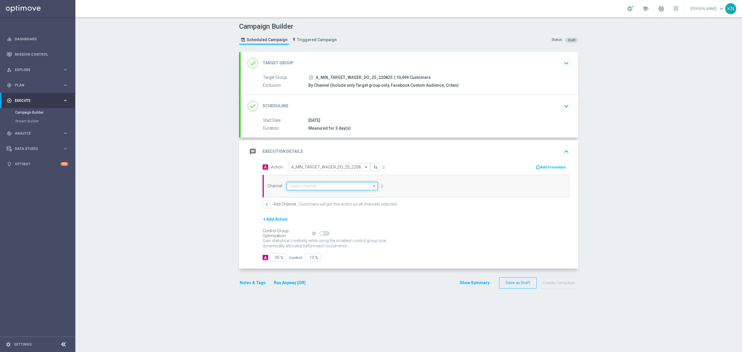
click at [299, 184] on input at bounding box center [332, 186] width 91 height 8
click at [312, 195] on div "Private message" at bounding box center [307, 194] width 27 height 5
type input "Private message"
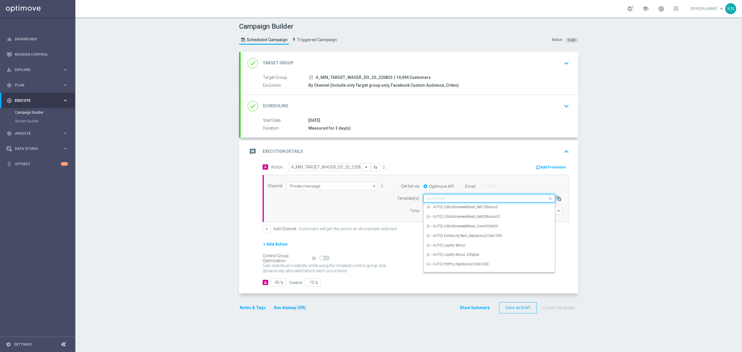
click at [445, 199] on input "text" at bounding box center [483, 198] width 114 height 5
paste input "A_MIN_TARGET_WAGER_DO_25_220825"
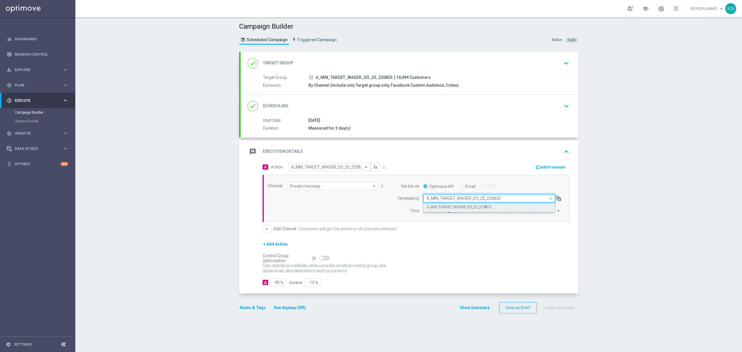
click at [453, 209] on label "A_MIN_TARGET_WAGER_DO_25_220825" at bounding box center [458, 207] width 65 height 5
type input "A_MIN_TARGET_WAGER_DO_25_220825"
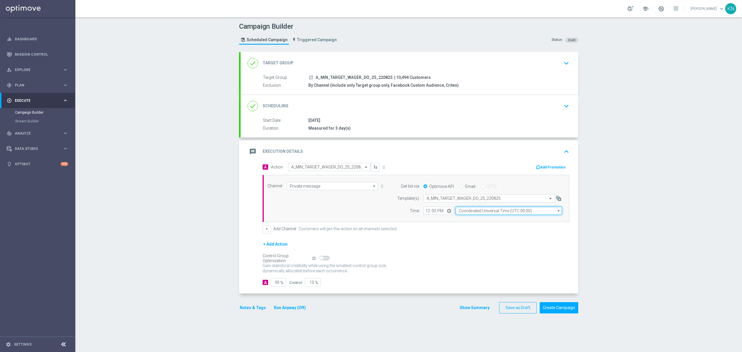
click at [480, 211] on input "Coordinated Universal Time (UTC 00:00)" at bounding box center [508, 211] width 106 height 8
click at [472, 219] on div "Central European Time ([GEOGRAPHIC_DATA]) (UTC +02:00)" at bounding box center [510, 218] width 95 height 5
type input "Central European Time ([GEOGRAPHIC_DATA]) (UTC +02:00)"
click at [431, 209] on input "12:00" at bounding box center [438, 211] width 30 height 8
click at [424, 210] on input "12:00" at bounding box center [438, 211] width 30 height 8
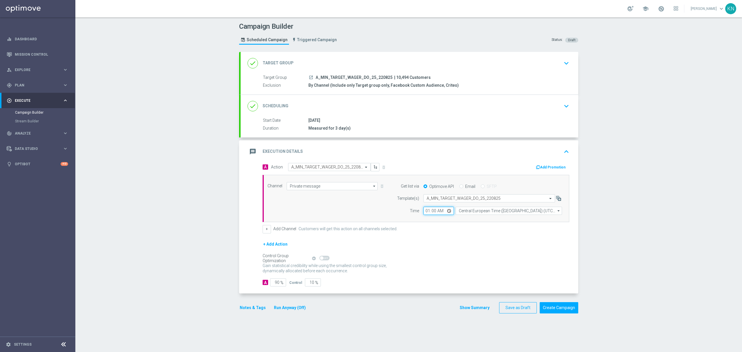
type input "15:00"
click at [439, 225] on div "A Action Select action A_MIN_TARGET_WAGER_DO_25_220825 delete_forever Add Promo…" at bounding box center [415, 198] width 315 height 70
click at [494, 109] on div "done Scheduling keyboard_arrow_down" at bounding box center [409, 106] width 324 height 11
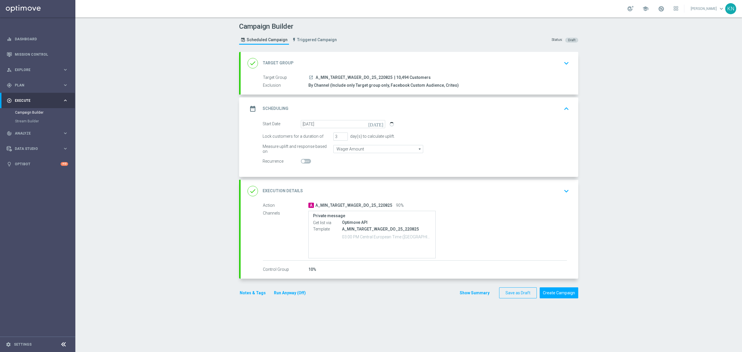
click at [529, 198] on div "done Execution Details keyboard_arrow_down" at bounding box center [409, 191] width 338 height 23
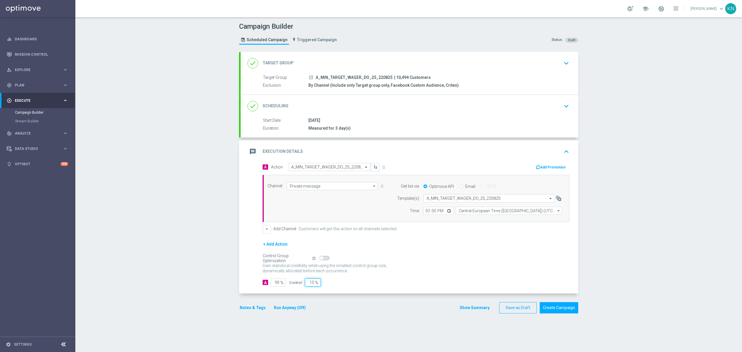
click at [309, 283] on input "10" at bounding box center [313, 282] width 16 height 8
click at [307, 285] on input "10" at bounding box center [313, 282] width 16 height 8
type input "5"
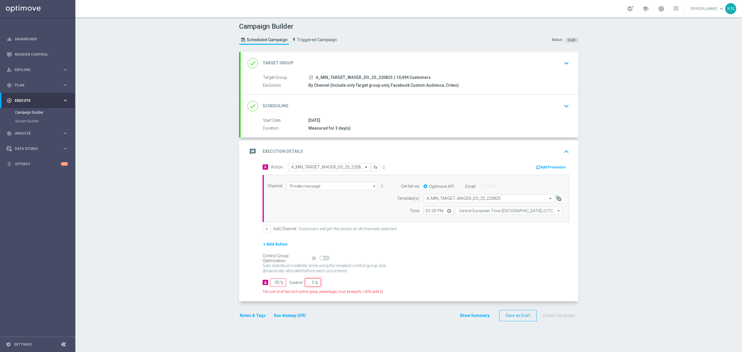
type input "95"
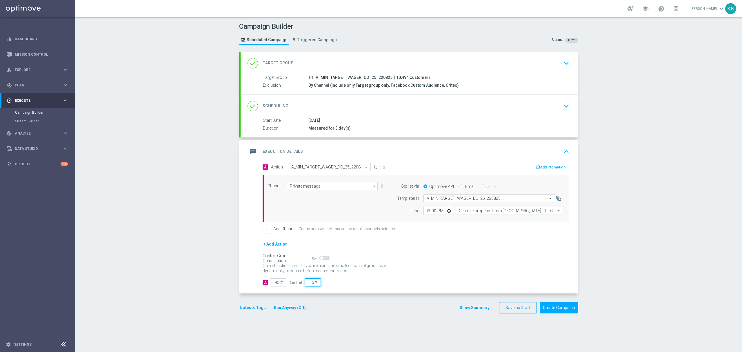
type input "5"
click at [335, 305] on div "Notes & Tags Run Anyway (Off) Show Summary Save as Draft Create Campaign" at bounding box center [408, 307] width 339 height 11
click at [549, 166] on button "Add Promotion" at bounding box center [551, 167] width 32 height 6
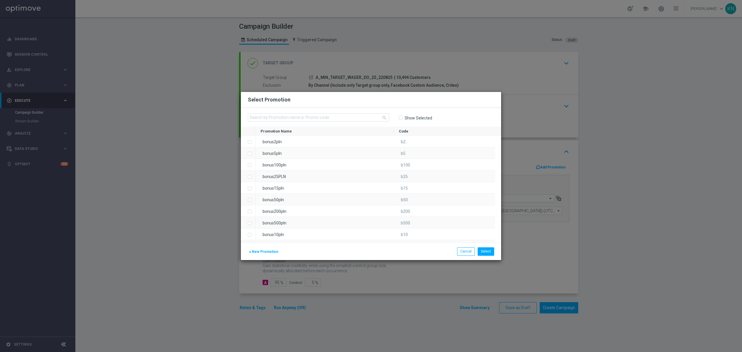
click at [265, 251] on span "New Promotion" at bounding box center [265, 251] width 26 height 4
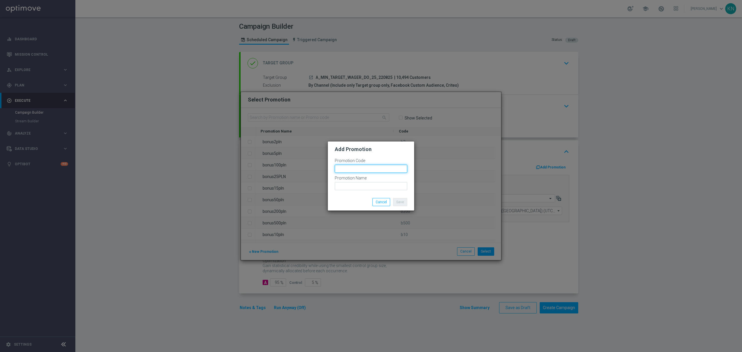
click at [344, 168] on input "text" at bounding box center [371, 169] width 72 height 8
paste input "169668"
drag, startPoint x: 380, startPoint y: 169, endPoint x: 283, endPoint y: 166, distance: 97.1
click at [281, 167] on modal-container "Add Promotion Promotion Code bonusapi_tg-169668 Promotion Name Save Cancel" at bounding box center [371, 176] width 742 height 352
type input "bonusapi_tg-169668"
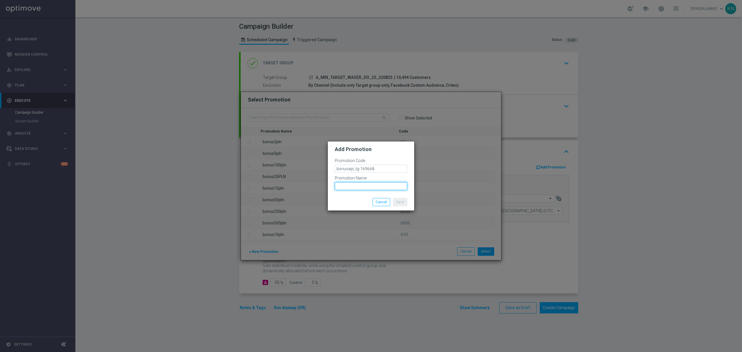
click at [358, 186] on input "text" at bounding box center [371, 186] width 72 height 8
paste input "bonusapi_tg-169668"
type input "bonusapi_tg-169668"
click at [401, 202] on button "Save" at bounding box center [400, 202] width 14 height 8
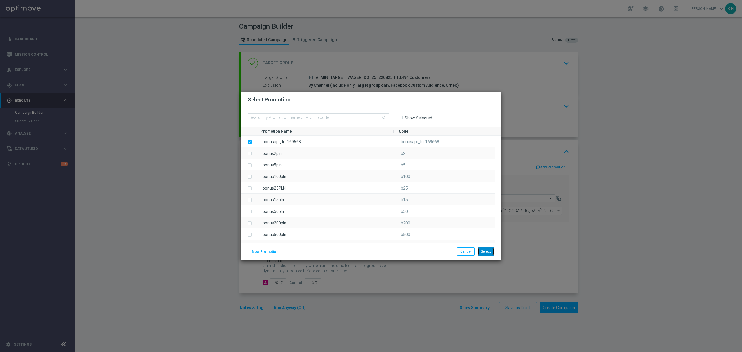
click at [489, 249] on button "Select" at bounding box center [485, 251] width 17 height 8
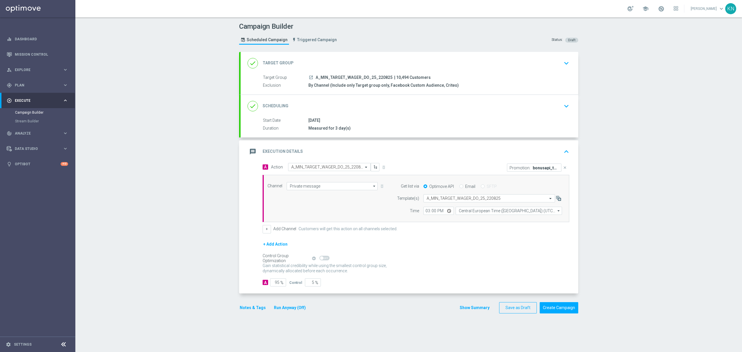
click at [521, 108] on div "done Scheduling keyboard_arrow_down" at bounding box center [409, 106] width 324 height 11
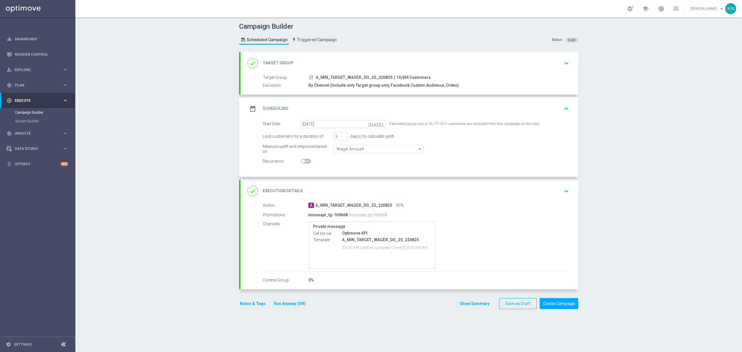
click at [532, 66] on div "done Target Group keyboard_arrow_down" at bounding box center [409, 63] width 324 height 11
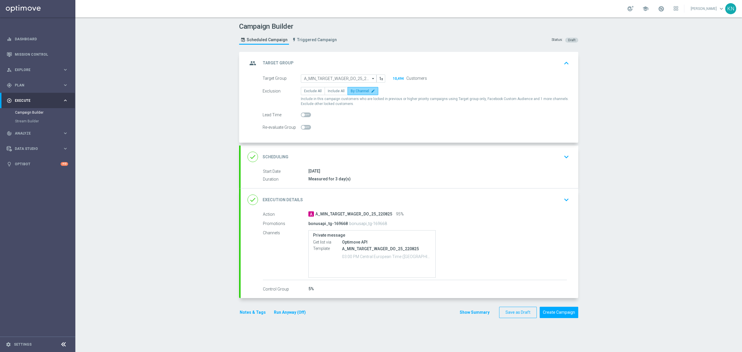
click at [370, 92] on label "By Channel edit" at bounding box center [362, 91] width 31 height 8
click at [354, 92] on input "By Channel edit" at bounding box center [353, 92] width 4 height 4
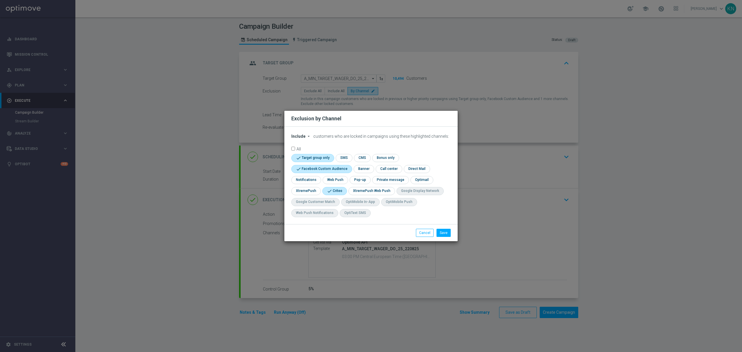
click at [414, 84] on modal-container "Exclusion by Channel Include arrow_drop_down × Include customers who are locked…" at bounding box center [371, 176] width 742 height 352
drag, startPoint x: 423, startPoint y: 232, endPoint x: 489, endPoint y: 189, distance: 78.3
click at [424, 232] on button "Cancel" at bounding box center [425, 233] width 18 height 8
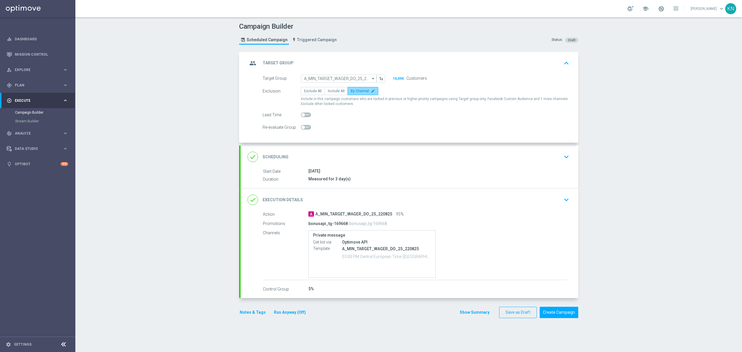
click at [363, 92] on span "By Channel" at bounding box center [360, 91] width 18 height 4
click at [354, 92] on input "By Channel edit" at bounding box center [353, 92] width 4 height 4
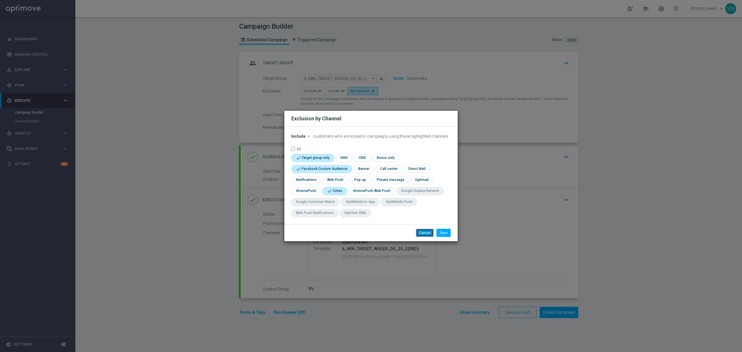
click at [426, 230] on button "Cancel" at bounding box center [425, 233] width 18 height 8
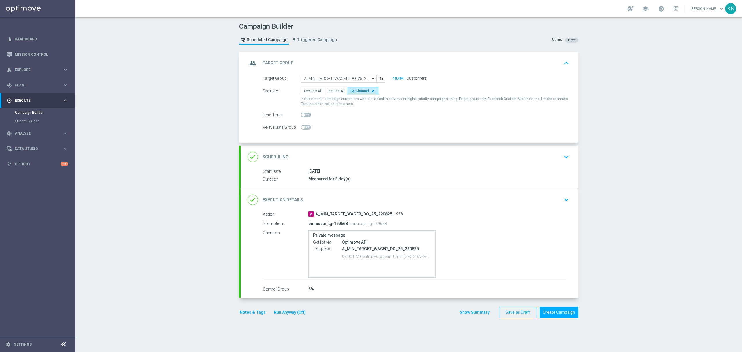
click at [550, 152] on div "done Scheduling keyboard_arrow_down" at bounding box center [409, 156] width 324 height 11
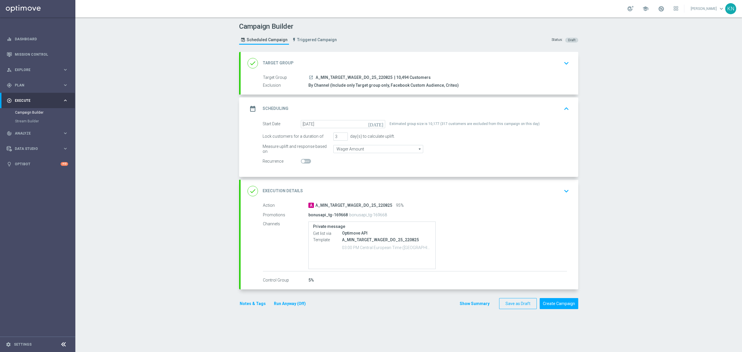
click at [546, 193] on div "done Execution Details keyboard_arrow_down" at bounding box center [409, 190] width 324 height 11
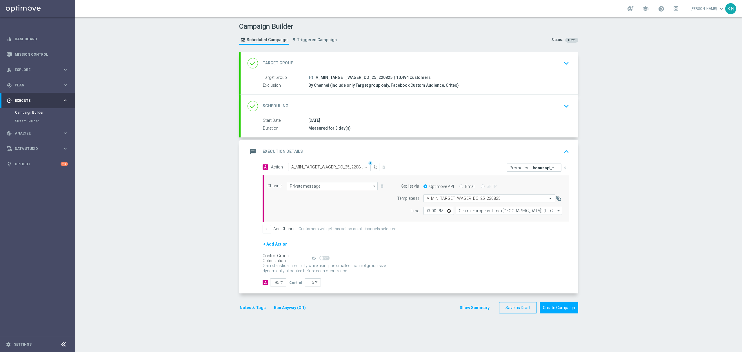
click at [256, 307] on button "Notes & Tags" at bounding box center [252, 307] width 27 height 7
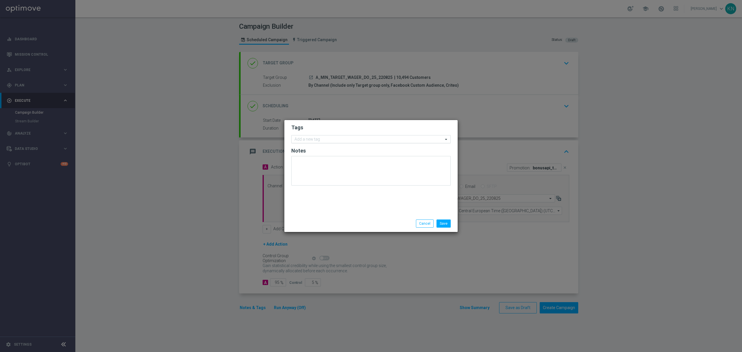
click at [332, 138] on input "text" at bounding box center [368, 139] width 149 height 5
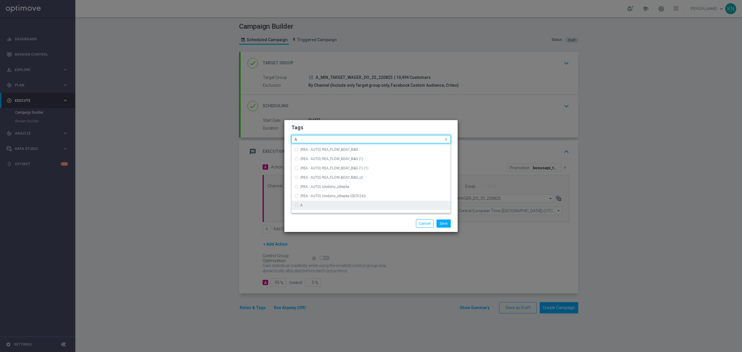
click at [311, 203] on div "A" at bounding box center [373, 204] width 147 height 3
type input "A"
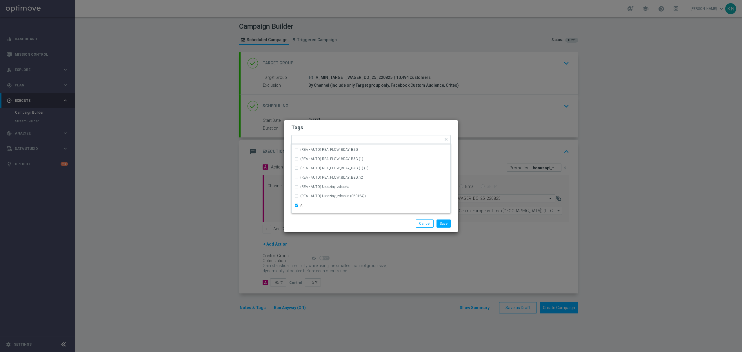
click at [339, 129] on h2 "Tags" at bounding box center [370, 127] width 159 height 7
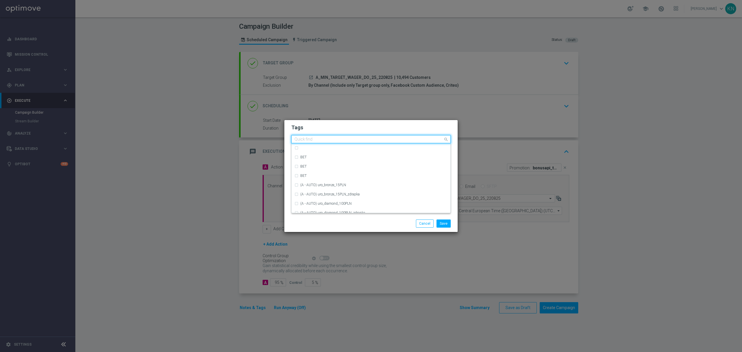
click at [341, 140] on input "text" at bounding box center [368, 139] width 149 height 5
click at [347, 145] on div "MIN" at bounding box center [370, 147] width 153 height 9
type input "MIN"
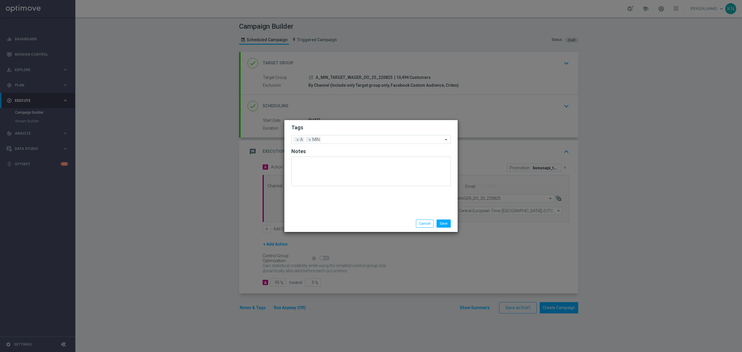
click at [362, 121] on div "Tags Add a new tag × A × MIN Notes" at bounding box center [370, 167] width 173 height 95
click at [371, 138] on input "text" at bounding box center [383, 139] width 120 height 5
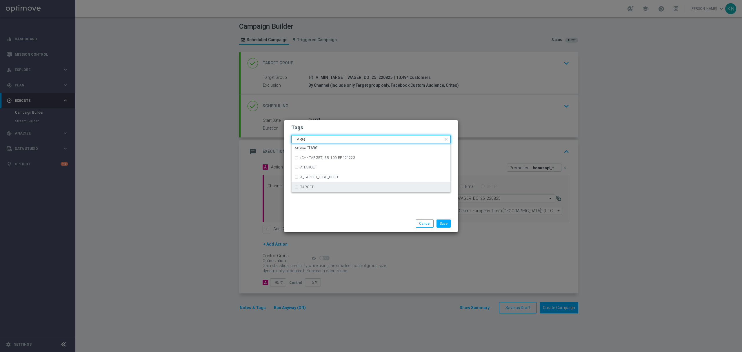
click at [313, 188] on div "TARGET" at bounding box center [373, 186] width 147 height 3
type input "TARG"
click at [351, 121] on div "Tags Quick find × A × MIN × TARGET (CH - TARGET) ZB_100_EP 121223 A-TARGET A_TA…" at bounding box center [370, 167] width 173 height 95
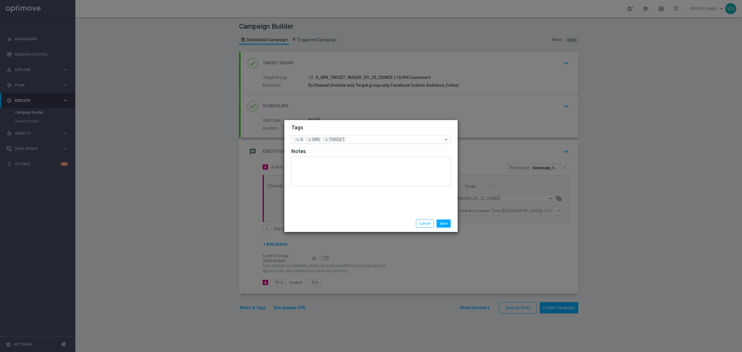
click at [364, 139] on input "text" at bounding box center [395, 139] width 95 height 5
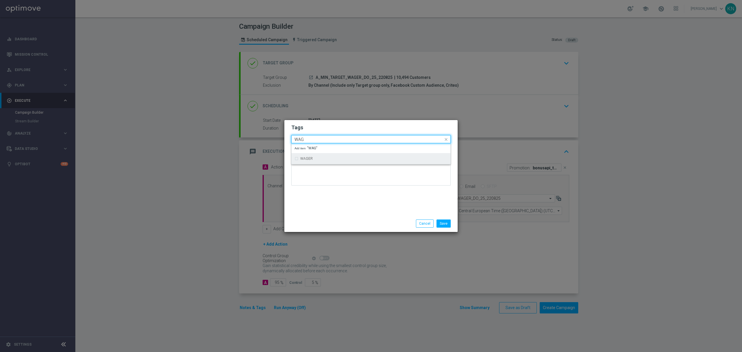
click at [324, 161] on div "WAGER" at bounding box center [370, 158] width 153 height 9
type input "WAG"
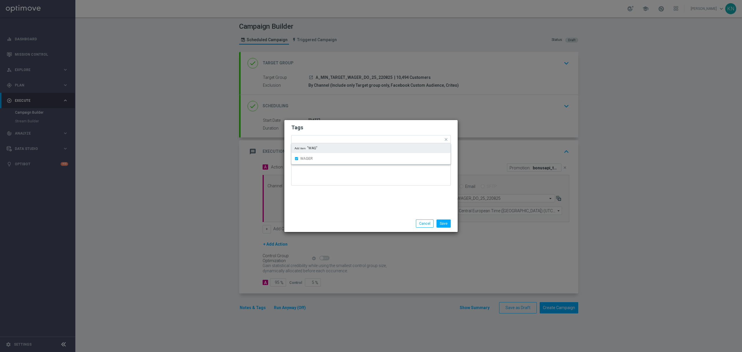
click at [356, 134] on form "Tags Quick find × A × MIN × TARGET × WAGER WAGER Add item "WAG" Notes" at bounding box center [370, 156] width 159 height 67
click at [438, 220] on button "Save" at bounding box center [443, 223] width 14 height 8
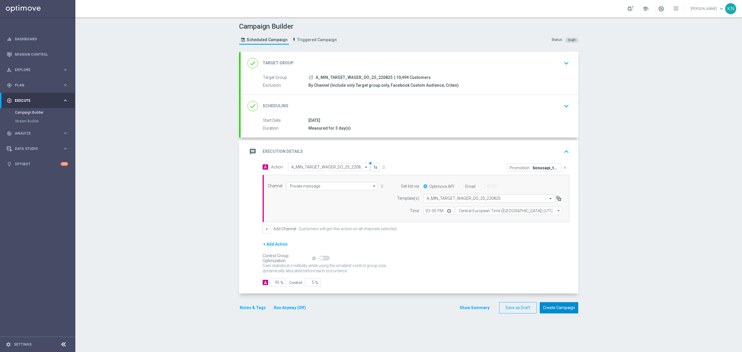
click at [566, 308] on button "Create Campaign" at bounding box center [558, 307] width 39 height 11
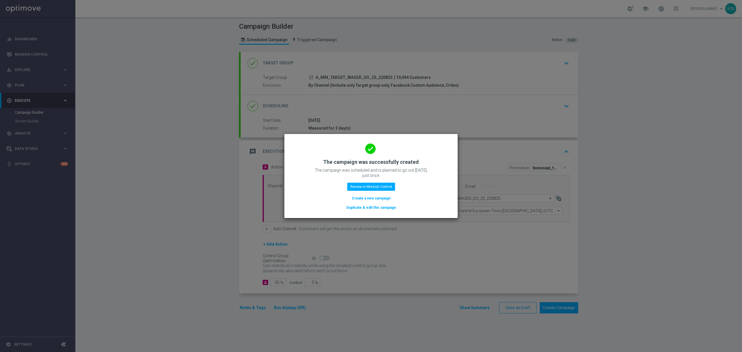
click at [363, 204] on button "Duplicate & edit this campaign" at bounding box center [371, 207] width 51 height 6
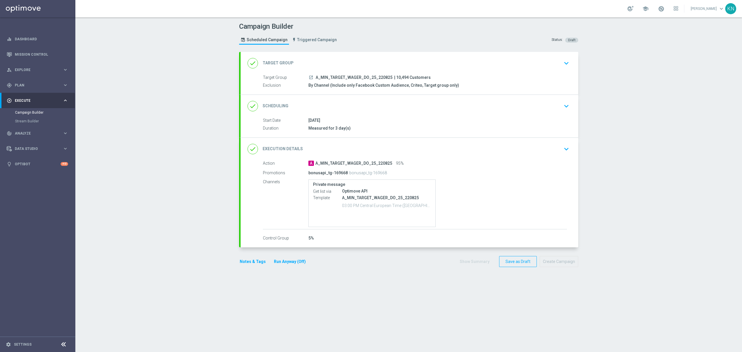
click at [516, 81] on div "Target Group launch A_MIN_TARGET_WAGER_DO_25_220825 | 10,494 Customers Exclusio…" at bounding box center [409, 81] width 338 height 14
click at [569, 61] on div "done Target Group keyboard_arrow_down" at bounding box center [409, 63] width 338 height 23
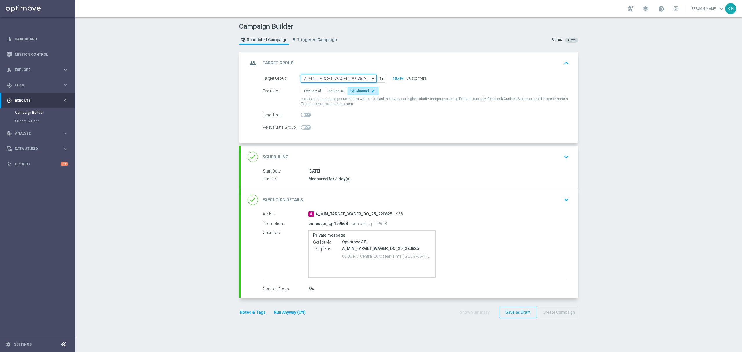
click at [323, 79] on input "A_MIN_TARGET_WAGER_DO_25_220825" at bounding box center [339, 78] width 76 height 8
paste input "A_LOW_TARGET_WAGER_DO_50_220825"
click at [329, 86] on div "A_LOW_TARGET_WAGER_DO_50_220825" at bounding box center [340, 86] width 65 height 5
type input "A_LOW_TARGET_WAGER_DO_50_220825"
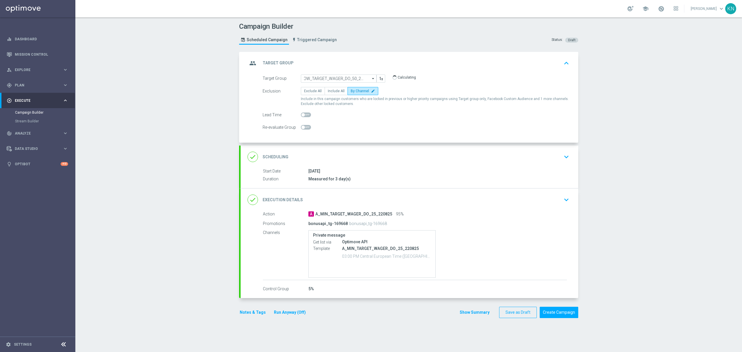
scroll to position [0, 0]
click at [363, 90] on span "By Channel" at bounding box center [360, 91] width 18 height 4
click at [354, 90] on input "By Channel edit" at bounding box center [353, 92] width 4 height 4
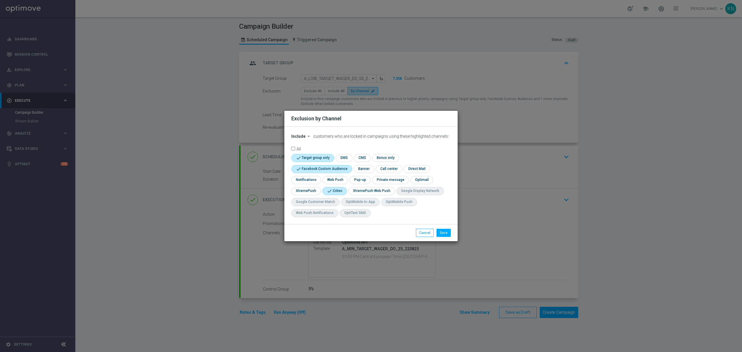
click at [467, 122] on modal-container "Exclusion by Channel Include arrow_drop_down × Include customers who are locked…" at bounding box center [371, 176] width 742 height 352
click at [441, 233] on button "Save" at bounding box center [443, 233] width 14 height 8
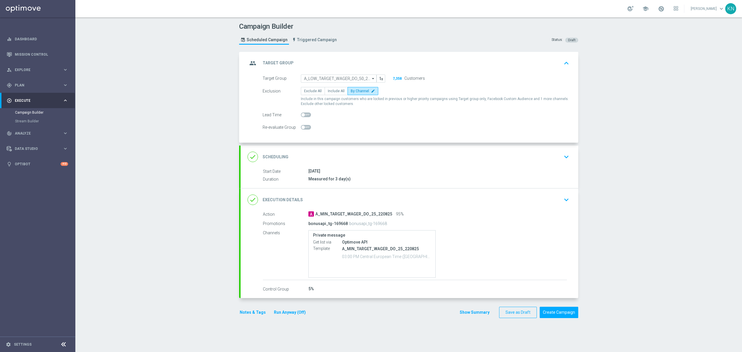
click at [522, 164] on div "done Scheduling keyboard_arrow_down" at bounding box center [409, 156] width 338 height 23
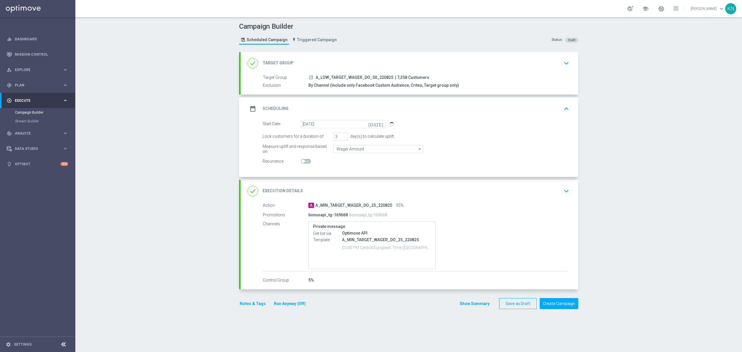
click at [535, 199] on div "done Execution Details keyboard_arrow_down" at bounding box center [409, 191] width 338 height 23
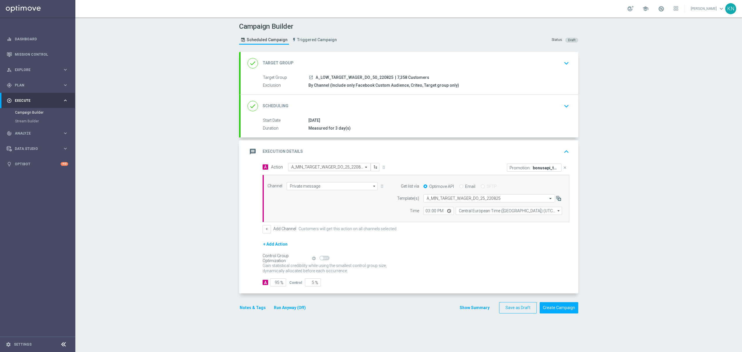
click at [322, 169] on input "text" at bounding box center [323, 167] width 65 height 5
click at [308, 243] on button "add_new Create new action" at bounding box center [328, 245] width 80 height 7
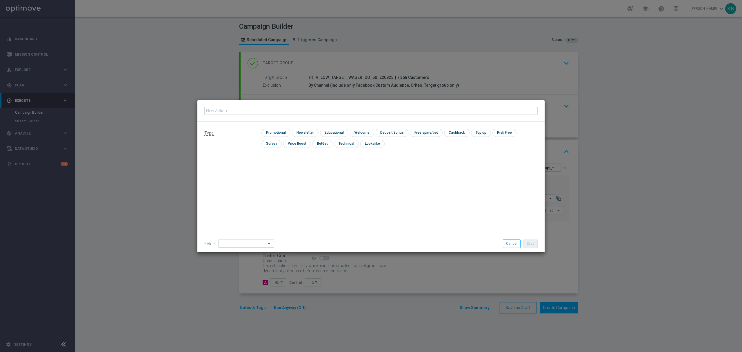
click at [247, 111] on input "text" at bounding box center [370, 111] width 333 height 8
type input "A_LOW_TARGET_WAGER_DO_50_220825"
click at [278, 133] on input "checkbox" at bounding box center [275, 133] width 28 height 8
checkbox input "true"
click at [530, 240] on button "Save" at bounding box center [530, 243] width 14 height 8
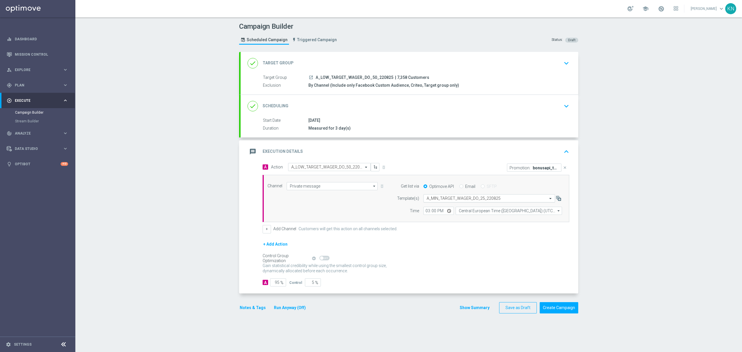
click at [453, 196] on input "text" at bounding box center [483, 198] width 114 height 5
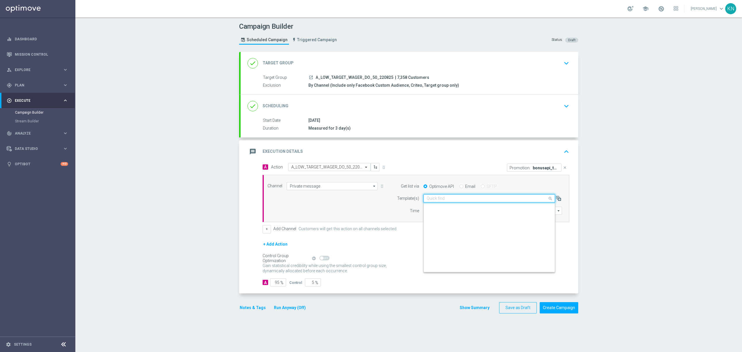
scroll to position [39369, 0]
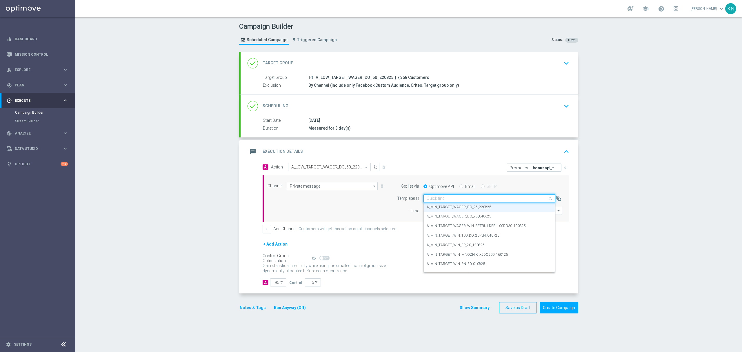
paste input "A_LOW_TARGET_WAGER_DO_50_220825"
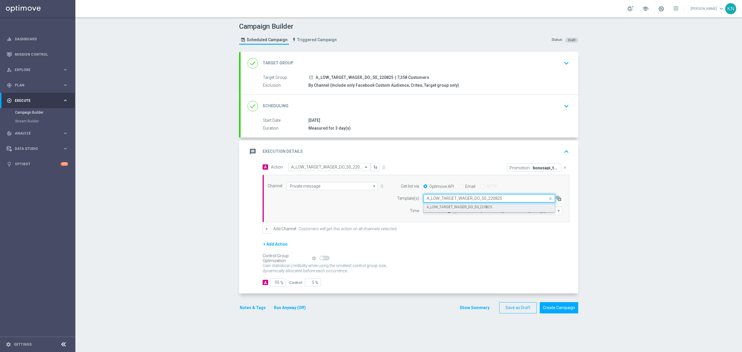
click at [459, 207] on label "A_LOW_TARGET_WAGER_DO_50_220825" at bounding box center [458, 207] width 65 height 5
type input "A_LOW_TARGET_WAGER_DO_50_220825"
click at [250, 305] on button "Notes & Tags" at bounding box center [252, 307] width 27 height 7
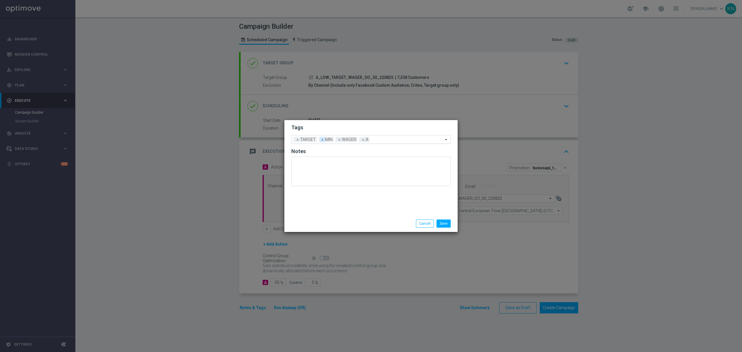
click at [322, 138] on span "×" at bounding box center [322, 139] width 5 height 5
click at [366, 141] on input "text" at bounding box center [399, 139] width 88 height 5
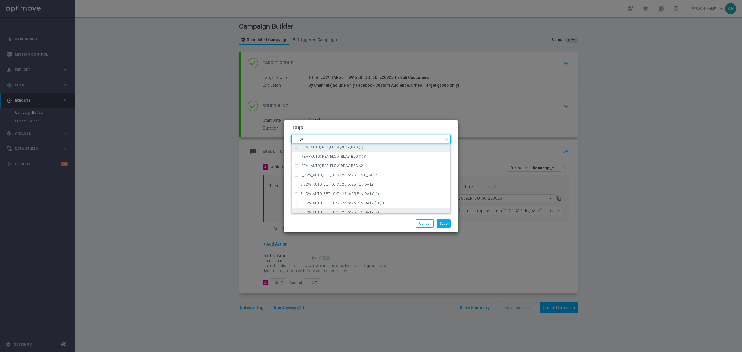
scroll to position [283, 0]
click at [320, 180] on div "LOW" at bounding box center [373, 179] width 147 height 3
type input "LOW"
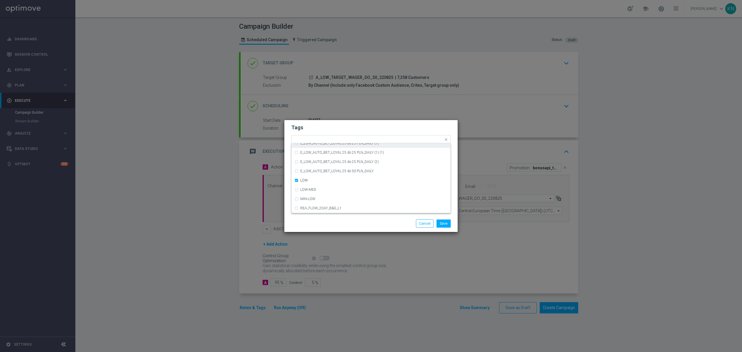
click at [356, 127] on h2 "Tags" at bounding box center [370, 127] width 159 height 7
click at [442, 222] on button "Save" at bounding box center [443, 223] width 14 height 8
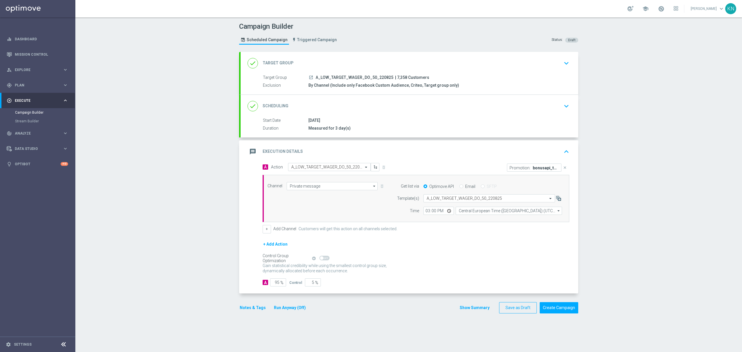
click at [509, 102] on div "done Scheduling keyboard_arrow_down" at bounding box center [409, 106] width 324 height 11
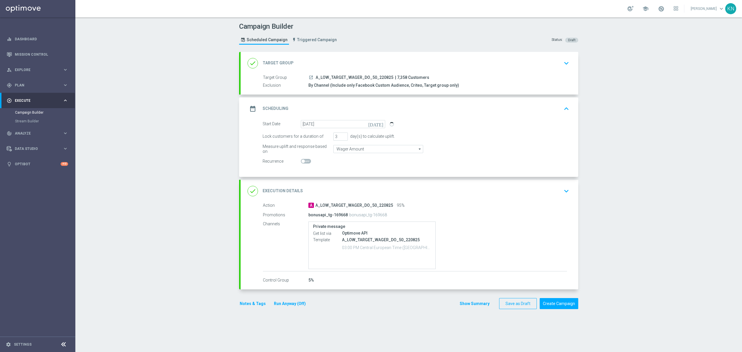
click at [499, 65] on div "done Target Group keyboard_arrow_down" at bounding box center [409, 63] width 324 height 11
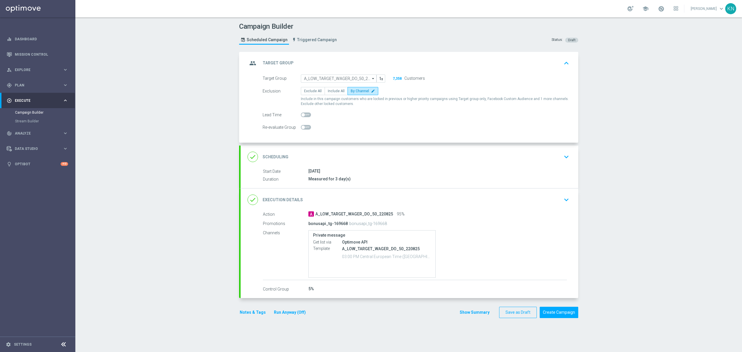
click at [526, 159] on div "done Scheduling keyboard_arrow_down" at bounding box center [409, 156] width 324 height 11
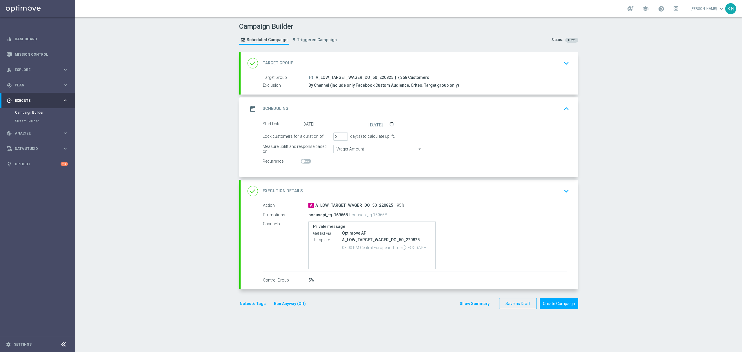
click at [538, 200] on div "done Execution Details keyboard_arrow_down" at bounding box center [409, 191] width 338 height 23
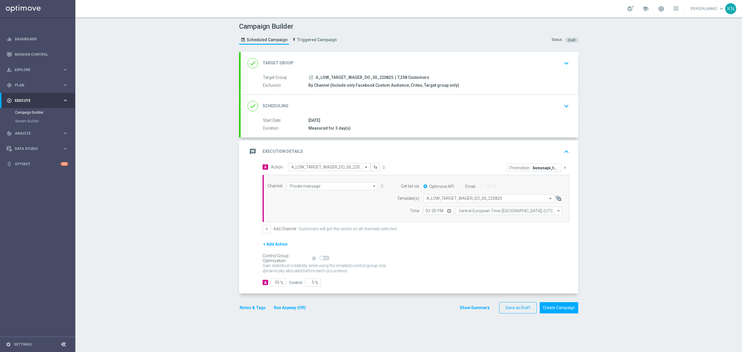
click at [561, 168] on button "close" at bounding box center [564, 167] width 6 height 8
click at [550, 169] on button "Add Promotion" at bounding box center [551, 167] width 32 height 6
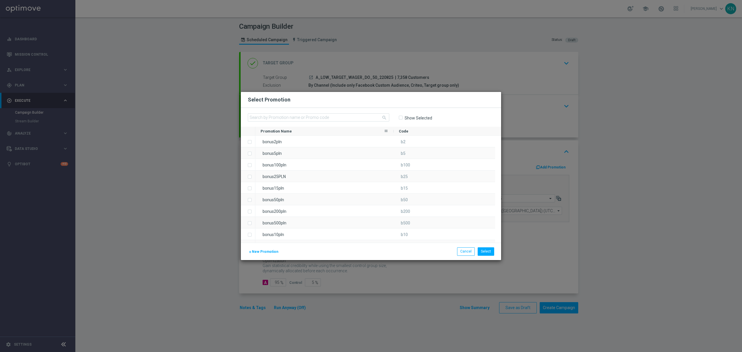
click at [295, 112] on div "search Show Selected" at bounding box center [371, 117] width 260 height 19
click at [296, 117] on input "text" at bounding box center [318, 117] width 141 height 8
paste input "169668"
type input "169668"
drag, startPoint x: 298, startPoint y: 118, endPoint x: 210, endPoint y: 123, distance: 88.5
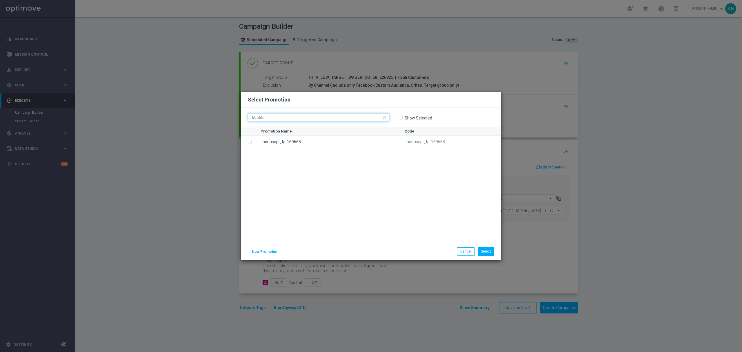
click at [210, 123] on modal-container "Select Promotion close 169668 Show Selected Drag here to set row groups Drag he…" at bounding box center [371, 176] width 742 height 352
click at [262, 249] on span "New Promotion" at bounding box center [265, 251] width 26 height 4
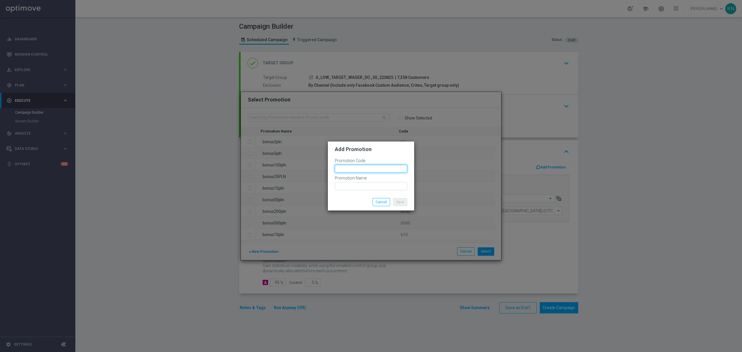
click at [349, 168] on input "text" at bounding box center [371, 169] width 72 height 8
type input "B"
click at [366, 167] on input "bonusapi_tg-" at bounding box center [371, 169] width 72 height 8
paste input "169669"
drag, startPoint x: 378, startPoint y: 167, endPoint x: 255, endPoint y: 157, distance: 123.6
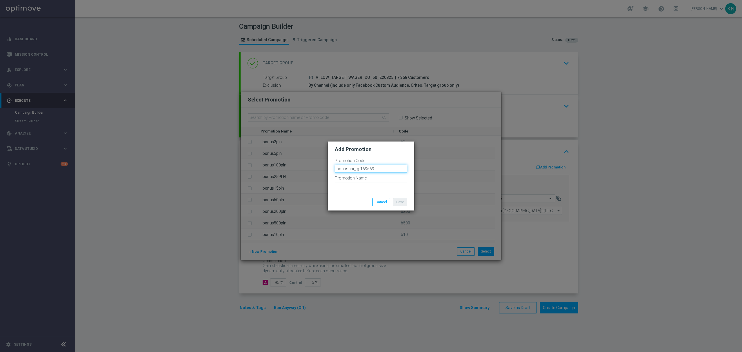
click at [255, 157] on modal-container "Add Promotion Promotion Code bonusapi_tg-169669 Promotion Name Save Cancel" at bounding box center [371, 176] width 742 height 352
type input "bonusapi_tg-169669"
click at [380, 188] on input "text" at bounding box center [371, 186] width 72 height 8
paste input "bonusapi_tg-169669"
type input "bonusapi_tg-169669"
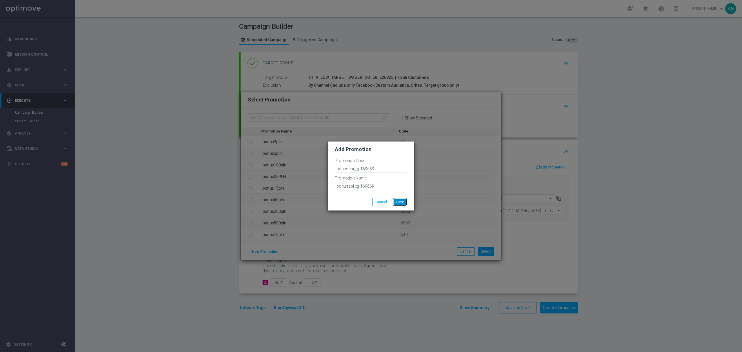
click at [400, 199] on button "Save" at bounding box center [400, 202] width 14 height 8
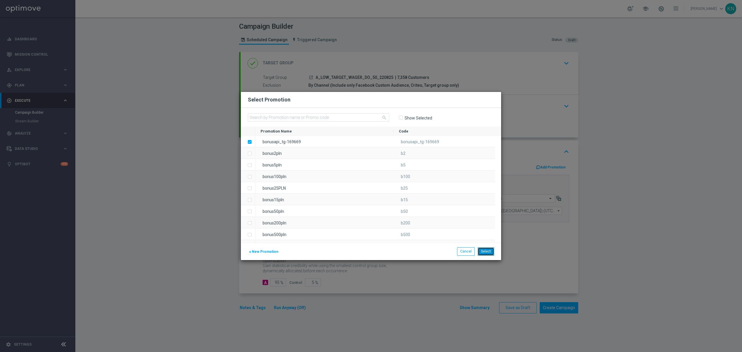
click at [487, 251] on button "Select" at bounding box center [485, 251] width 17 height 8
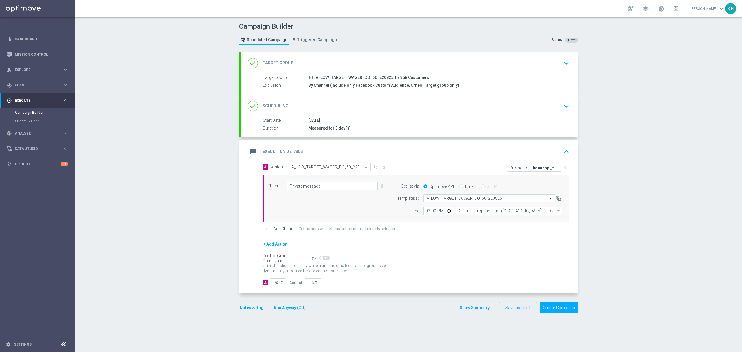
click at [540, 110] on div "done Scheduling keyboard_arrow_down" at bounding box center [409, 106] width 324 height 11
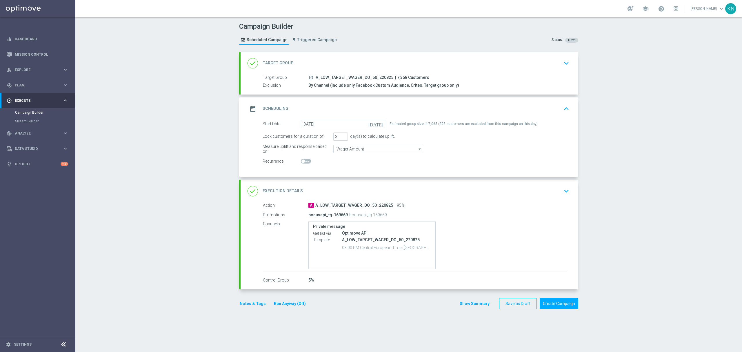
click at [489, 61] on div "done Target Group keyboard_arrow_down" at bounding box center [409, 63] width 324 height 11
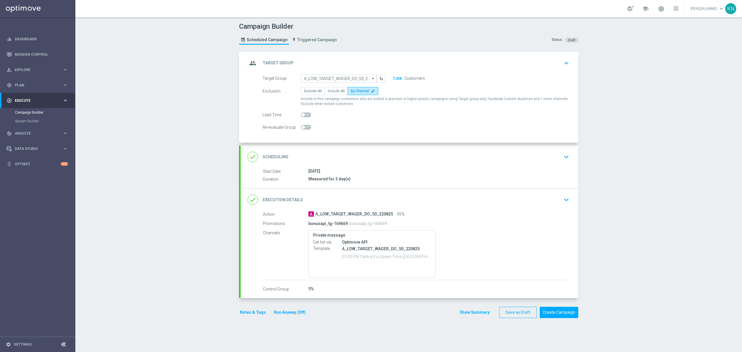
click at [557, 156] on div "done Scheduling keyboard_arrow_down" at bounding box center [409, 156] width 324 height 11
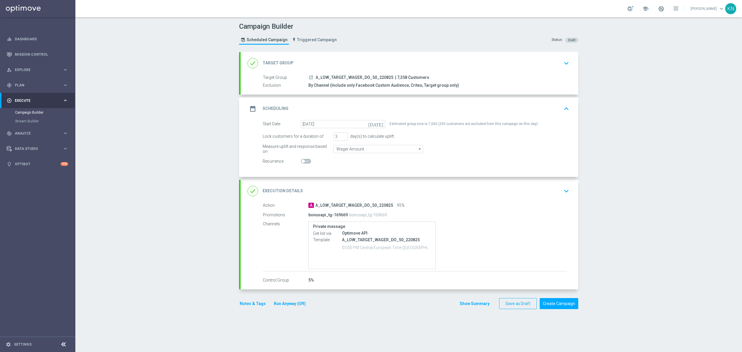
click at [539, 195] on div "done Execution Details keyboard_arrow_down" at bounding box center [409, 190] width 324 height 11
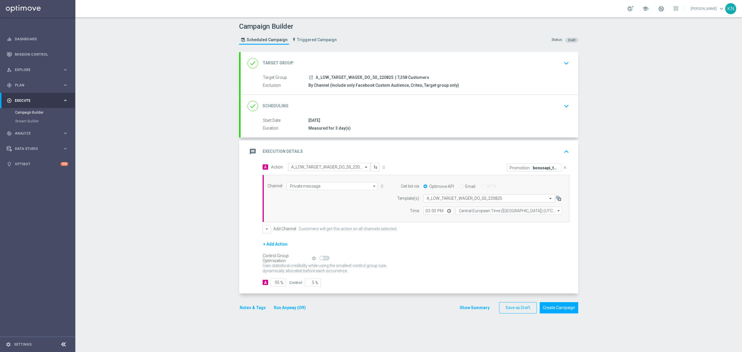
click at [257, 311] on button "Notes & Tags" at bounding box center [252, 307] width 27 height 7
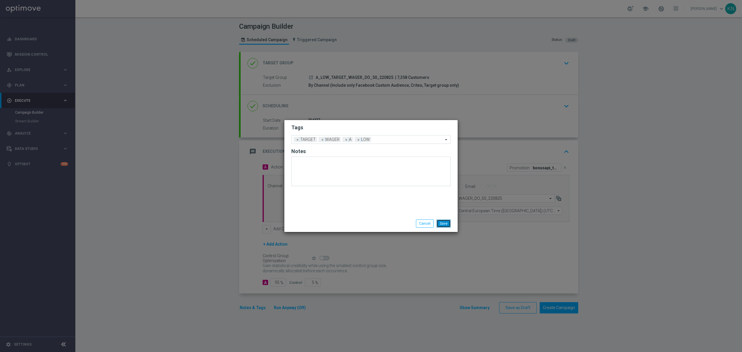
click at [445, 225] on button "Save" at bounding box center [443, 223] width 14 height 8
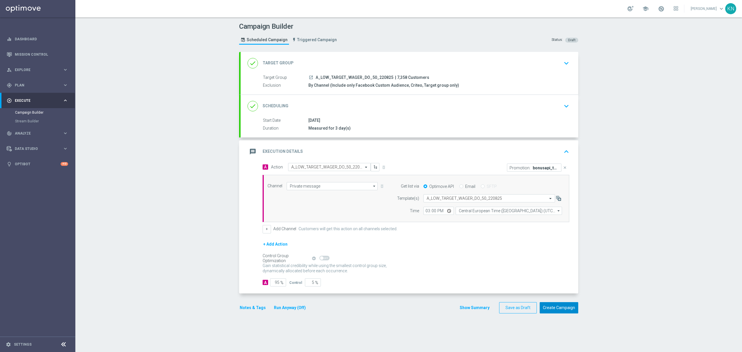
click at [565, 310] on button "Create Campaign" at bounding box center [558, 307] width 39 height 11
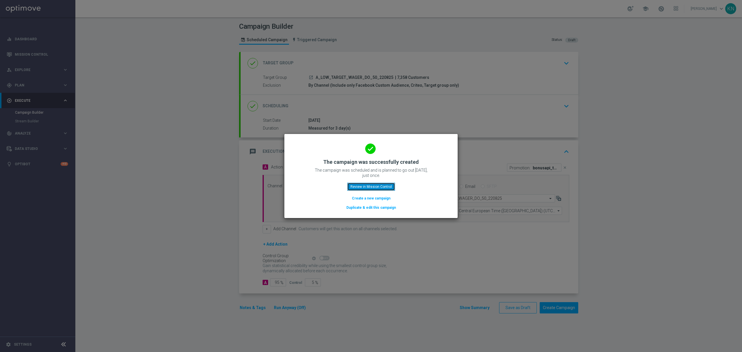
click at [361, 188] on button "Review in Mission Control" at bounding box center [371, 187] width 48 height 8
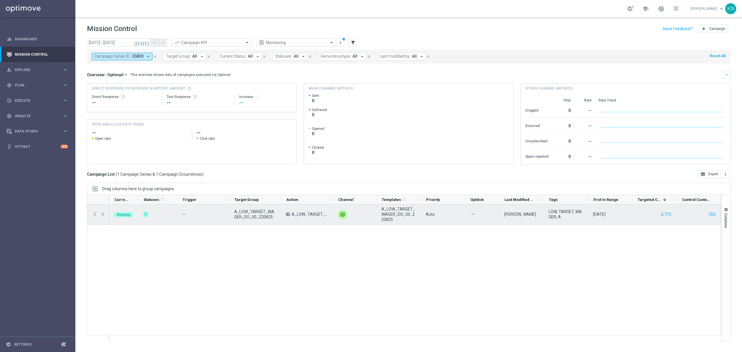
click at [94, 214] on icon "more_vert" at bounding box center [94, 213] width 5 height 5
click at [309, 261] on div "Running 1 — A_LOW_TARGET_WAGER_DO_50_220825 A A_LOW_TARGET_WAGER_DO_50_220825 u…" at bounding box center [414, 272] width 611 height 136
click at [663, 216] on button "6,710" at bounding box center [665, 214] width 11 height 7
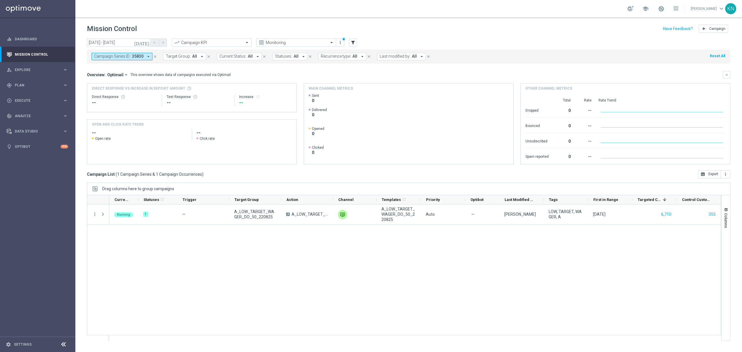
click at [146, 57] on icon "arrow_drop_down" at bounding box center [148, 56] width 5 height 5
click at [101, 76] on div "Selected" at bounding box center [107, 76] width 14 height 5
drag, startPoint x: 98, startPoint y: 94, endPoint x: 98, endPoint y: 89, distance: 4.7
click at [99, 93] on div "35830" at bounding box center [142, 93] width 96 height 9
click at [96, 77] on div "Selected 0 Of 34092" at bounding box center [141, 76] width 94 height 5
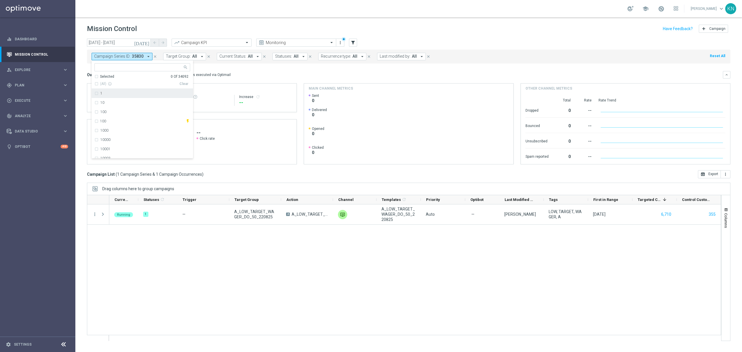
click at [256, 75] on div "Overview: Optimail arrow_drop_down This overview shows data of campaigns execut…" at bounding box center [405, 74] width 636 height 5
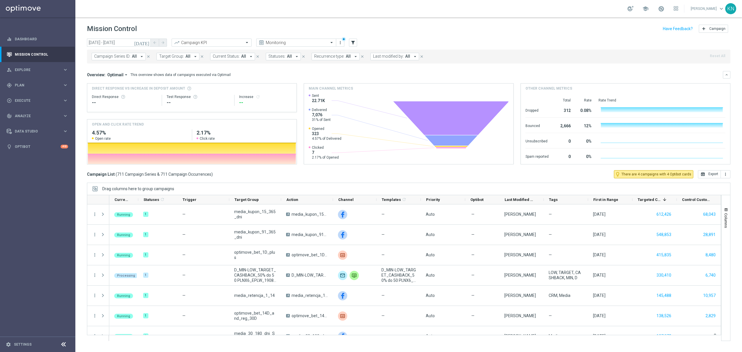
click at [177, 57] on span "Target Group:" at bounding box center [171, 56] width 25 height 5
click at [197, 93] on label "A_MIN_TARGET_WAGER_DO_25_220825" at bounding box center [197, 93] width 65 height 3
type input "A_MIN_TARGET_WAGER_DO_25_220825"
drag, startPoint x: 302, startPoint y: 79, endPoint x: 311, endPoint y: 61, distance: 20.2
click at [304, 79] on div "Overview: Optimail arrow_drop_down This overview shows data of campaigns execut…" at bounding box center [408, 117] width 643 height 93
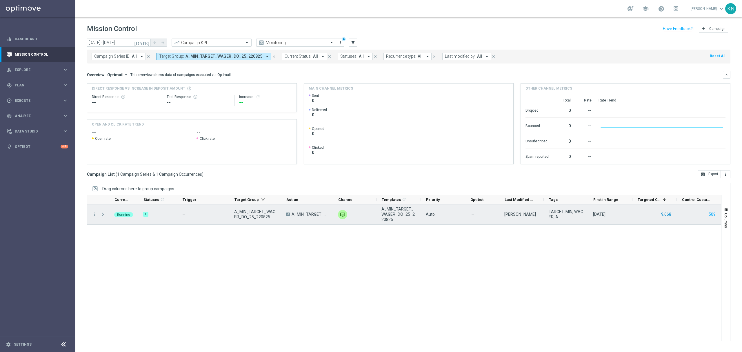
click at [665, 216] on button "9,668" at bounding box center [665, 214] width 11 height 7
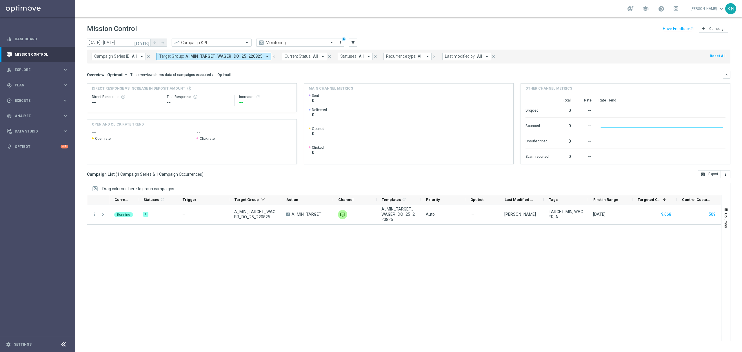
click at [237, 58] on span "A_MIN_TARGET_WAGER_DO_25_220825" at bounding box center [223, 56] width 77 height 5
click at [189, 95] on label "A_LOW_TARGET_WAGER_DO_50_220825" at bounding box center [197, 93] width 65 height 3
type input "A_LOW_TARGET_WAGER_DO_50_220825"
click at [319, 78] on div "Overview: Optimail arrow_drop_down This overview shows data of campaigns execut…" at bounding box center [408, 75] width 643 height 8
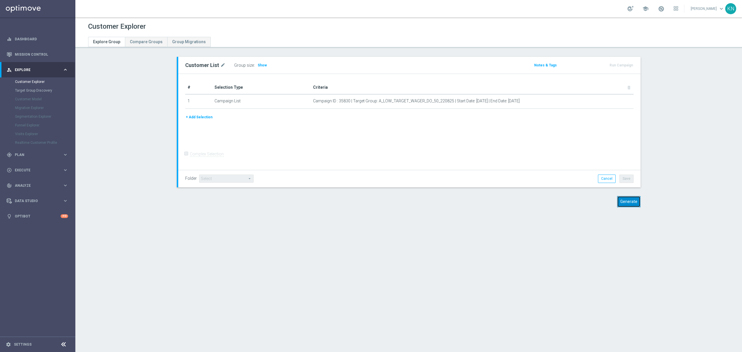
click at [627, 202] on button "Generate" at bounding box center [628, 201] width 23 height 11
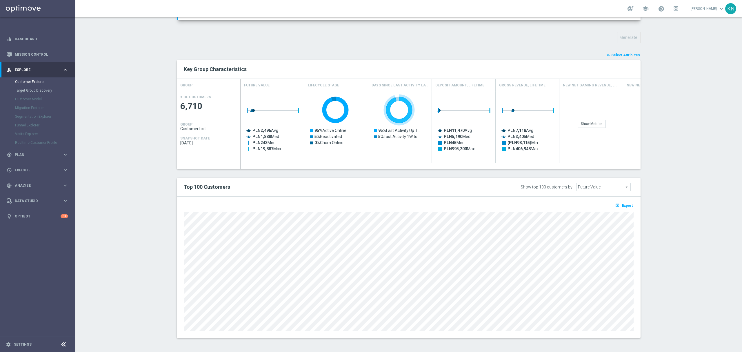
scroll to position [196, 0]
click at [626, 203] on span "Export" at bounding box center [627, 205] width 11 height 4
drag, startPoint x: 619, startPoint y: 205, endPoint x: 459, endPoint y: 190, distance: 160.9
click at [622, 205] on span "Export" at bounding box center [627, 205] width 11 height 4
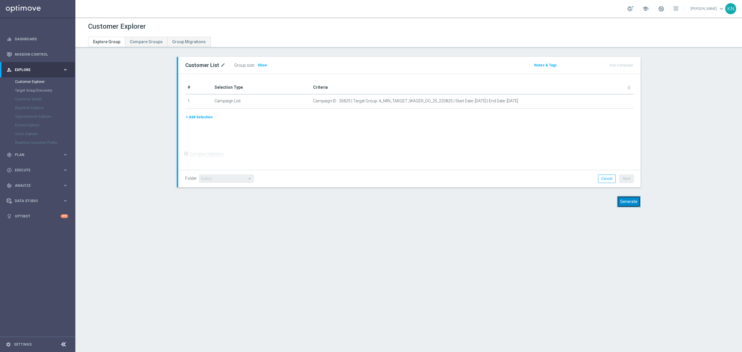
click at [621, 206] on button "Generate" at bounding box center [628, 201] width 23 height 11
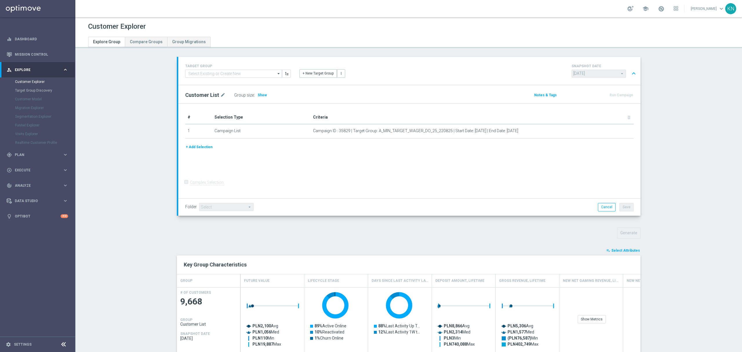
scroll to position [196, 0]
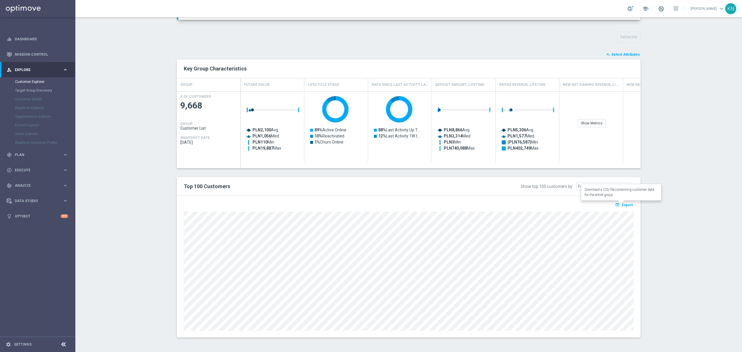
click at [622, 207] on button "open_in_browser Export" at bounding box center [623, 205] width 19 height 8
click at [720, 106] on section "TARGET GROUP arrow_drop_down Show Selected 0 of NaN - Campaign 1" at bounding box center [408, 103] width 666 height 485
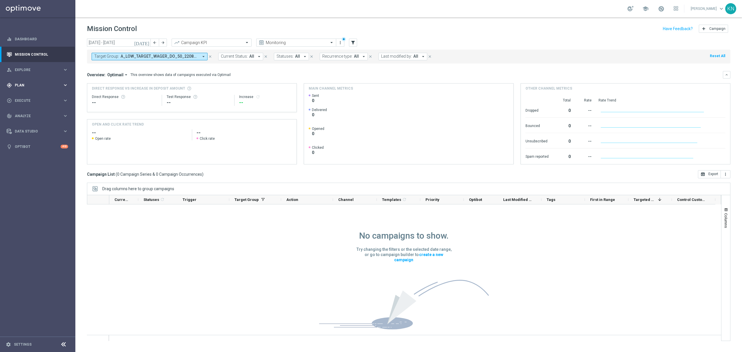
click at [28, 85] on span "Plan" at bounding box center [39, 84] width 48 height 3
click at [31, 97] on link "Target Groups" at bounding box center [37, 97] width 45 height 5
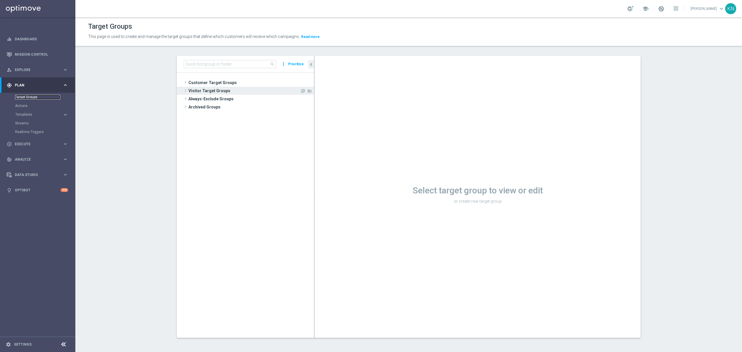
drag, startPoint x: 287, startPoint y: 88, endPoint x: 269, endPoint y: 87, distance: 18.0
click at [314, 89] on div at bounding box center [314, 197] width 1 height 282
click at [235, 79] on span "Customer Target Groups" at bounding box center [243, 83] width 110 height 8
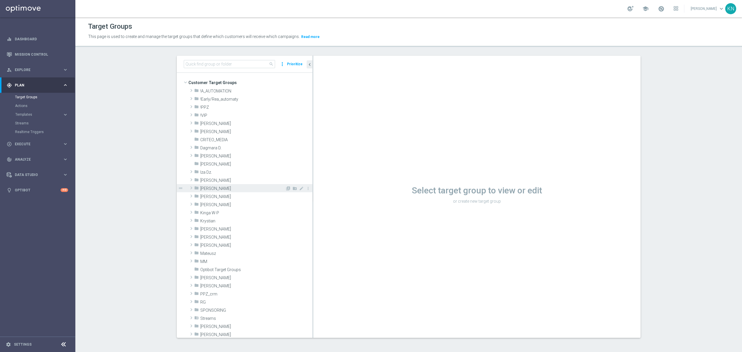
click at [215, 188] on span "[PERSON_NAME]" at bounding box center [242, 188] width 85 height 5
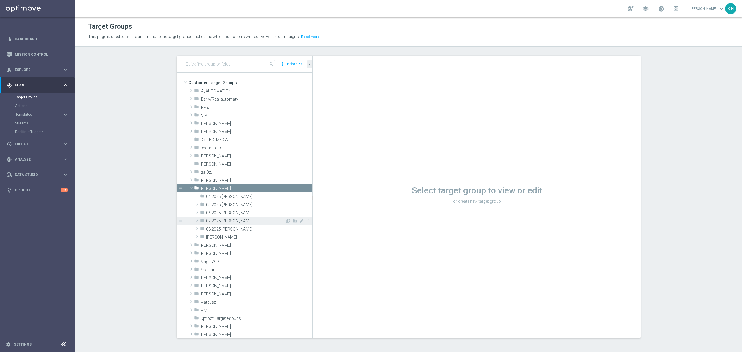
click at [224, 217] on div "folder 07.2025 [PERSON_NAME]" at bounding box center [242, 220] width 85 height 8
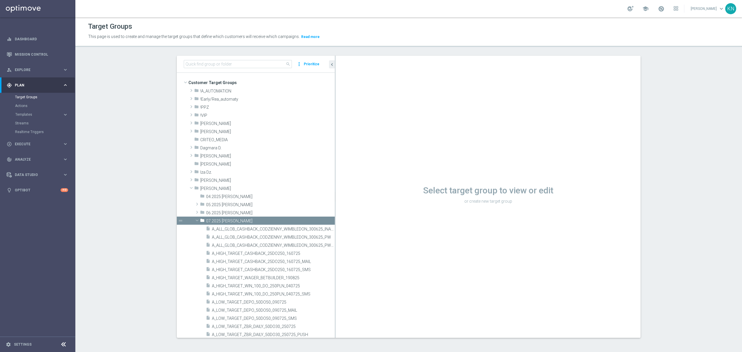
drag, startPoint x: 309, startPoint y: 178, endPoint x: 352, endPoint y: 188, distance: 44.0
click at [352, 188] on as-split "search more_vert Prioritize Customer Target Groups library_add create_new_folder" at bounding box center [409, 197] width 464 height 282
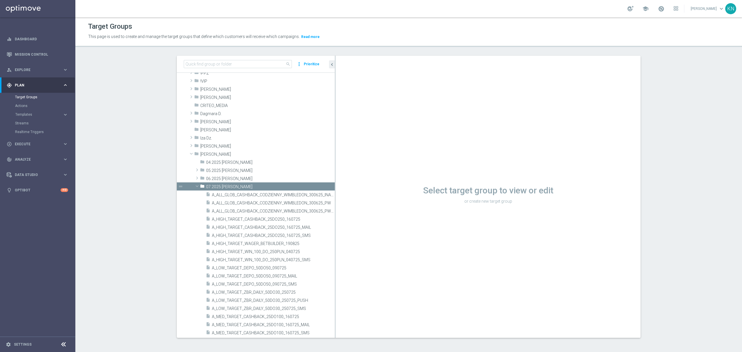
scroll to position [77, 0]
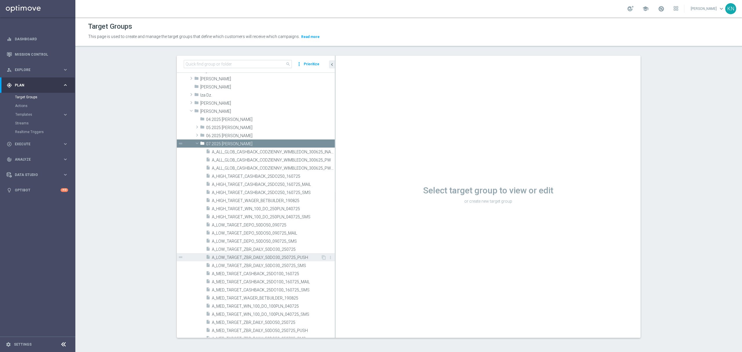
click at [258, 259] on span "A_LOW_TARGET_ZBR_DAILY_50DO30_250725_PUSH" at bounding box center [266, 257] width 109 height 5
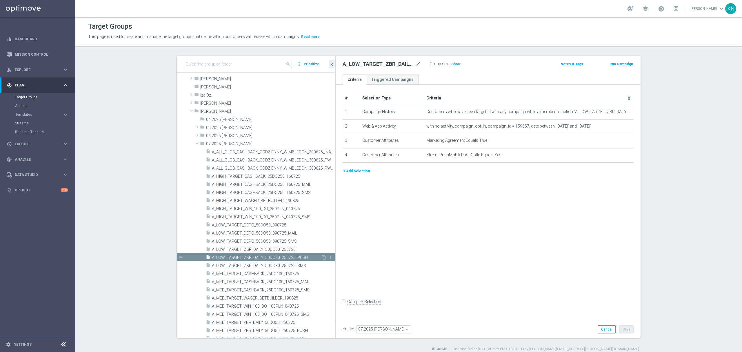
click at [265, 258] on span "A_LOW_TARGET_ZBR_DAILY_50DO30_250725_PUSH" at bounding box center [266, 257] width 109 height 5
click at [383, 66] on h2 "A_LOW_TARGET_ZBR_DAILY_50DO30_250725_PUSH" at bounding box center [378, 64] width 72 height 7
copy h2 "A_LOW_TARGET_ZBR_DAILY_50DO30_250725_PUSH"
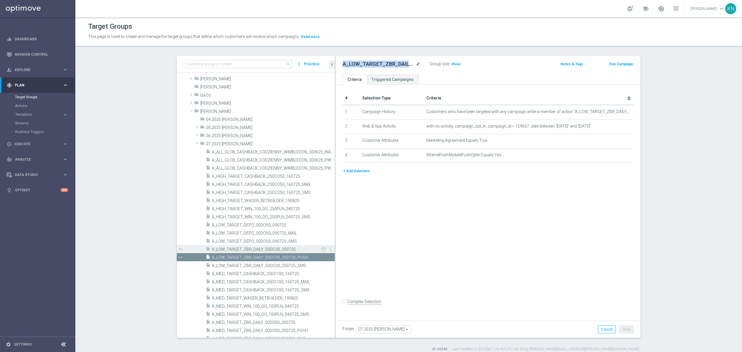
click at [271, 251] on span "A_LOW_TARGET_ZBR_DAILY_50DO30_250725" at bounding box center [266, 249] width 109 height 5
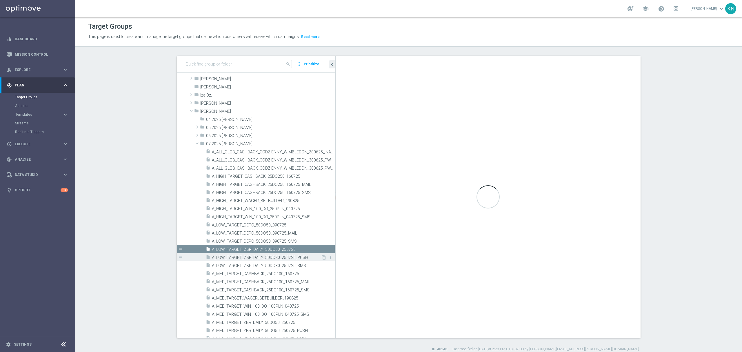
click at [275, 257] on span "A_LOW_TARGET_ZBR_DAILY_50DO30_250725_PUSH" at bounding box center [266, 257] width 109 height 5
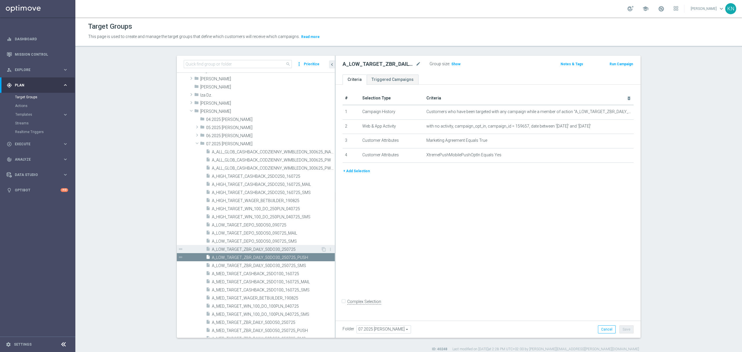
click at [254, 246] on div "insert_drive_file A_LOW_TARGET_ZBR_DAILY_50DO30_250725" at bounding box center [263, 249] width 115 height 8
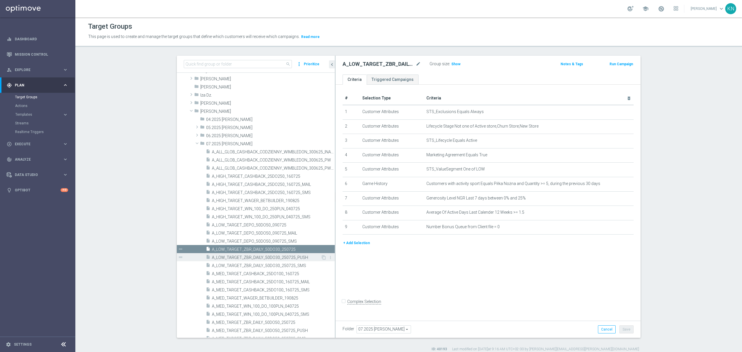
click at [256, 256] on span "A_LOW_TARGET_ZBR_DAILY_50DO30_250725_PUSH" at bounding box center [266, 257] width 109 height 5
